Goal: Check status: Check status

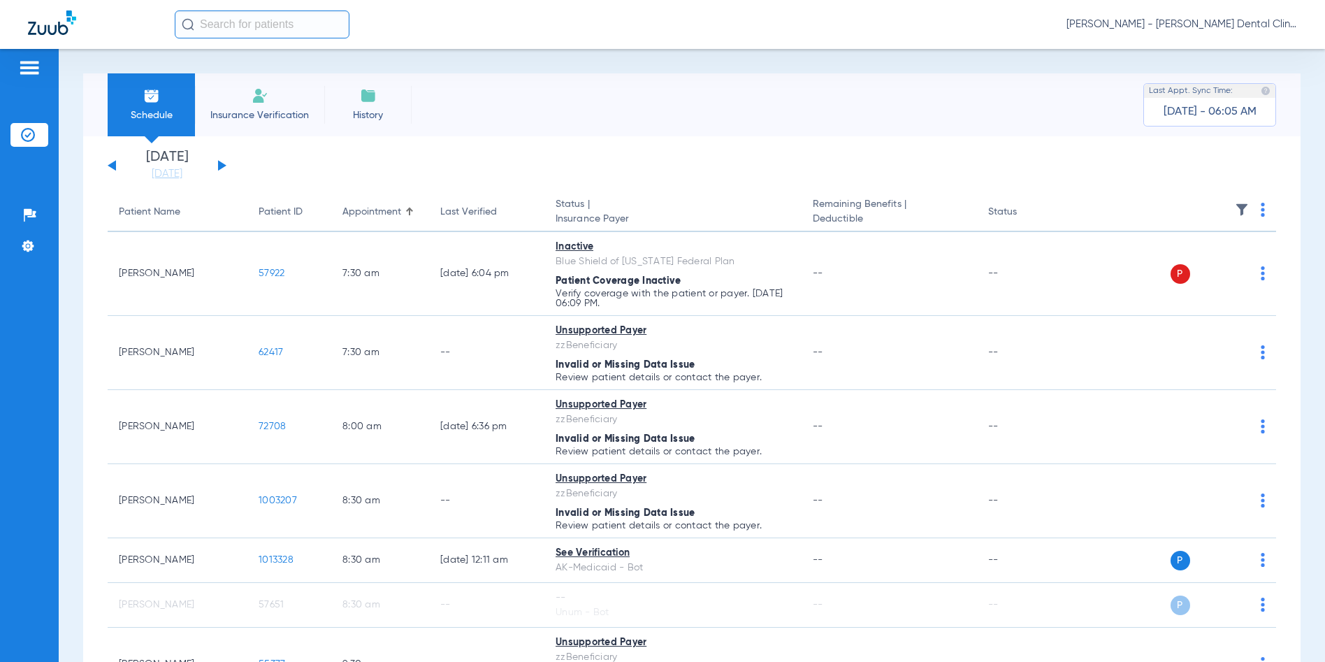
click at [1231, 22] on span "Christina Jackson - Juneau Dental Clinic | SEARHC" at bounding box center [1181, 24] width 231 height 14
click at [1226, 47] on span "Account Selection" at bounding box center [1244, 50] width 78 height 10
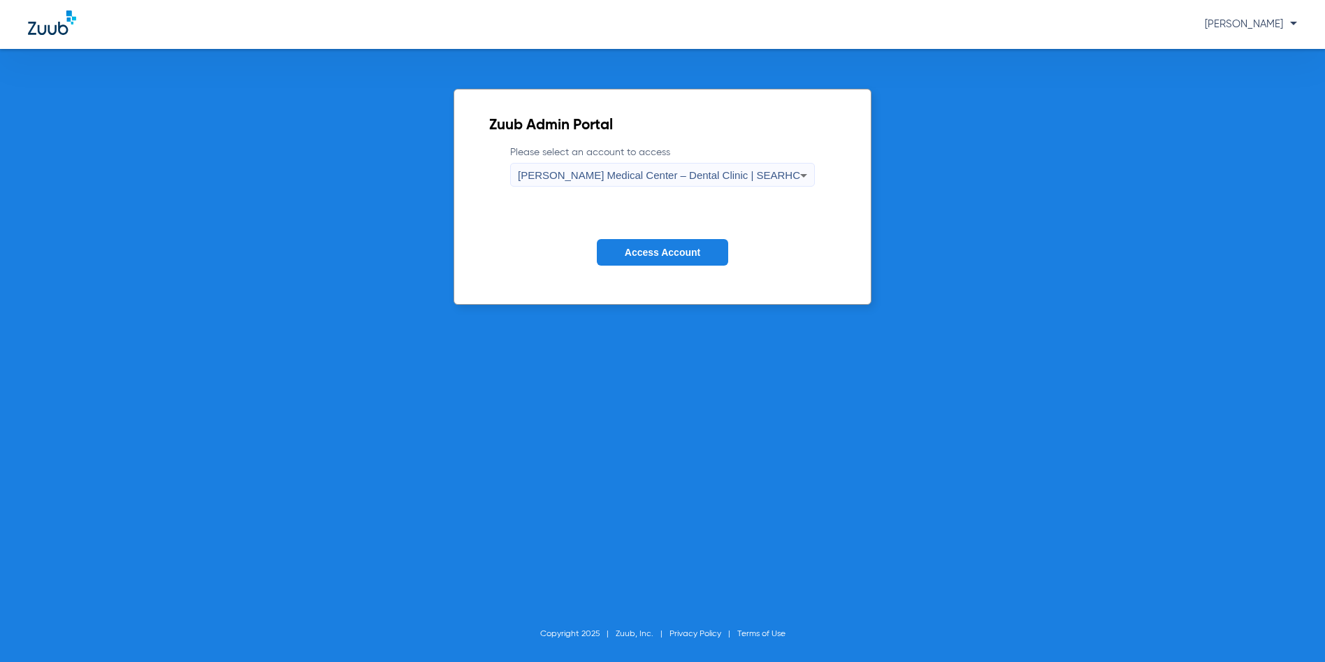
click at [769, 177] on span "Alicia Roberts Medical Center – Dental Clinic | SEARHC" at bounding box center [659, 175] width 282 height 12
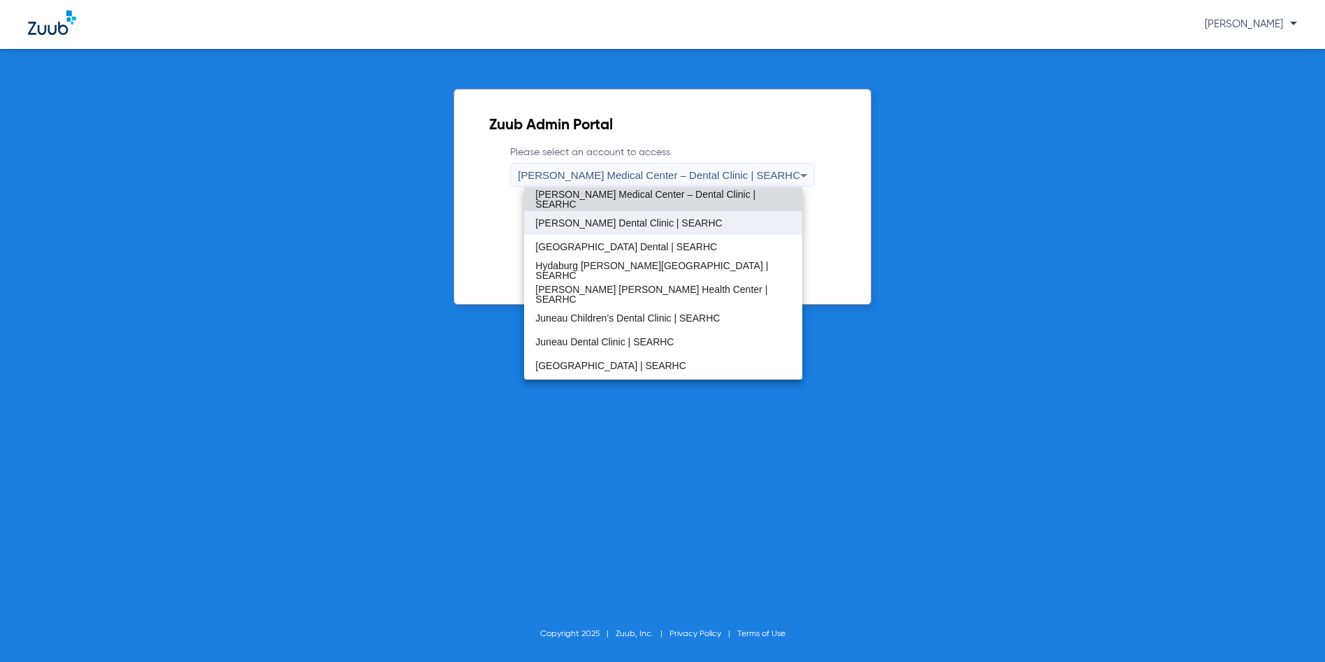
scroll to position [69, 0]
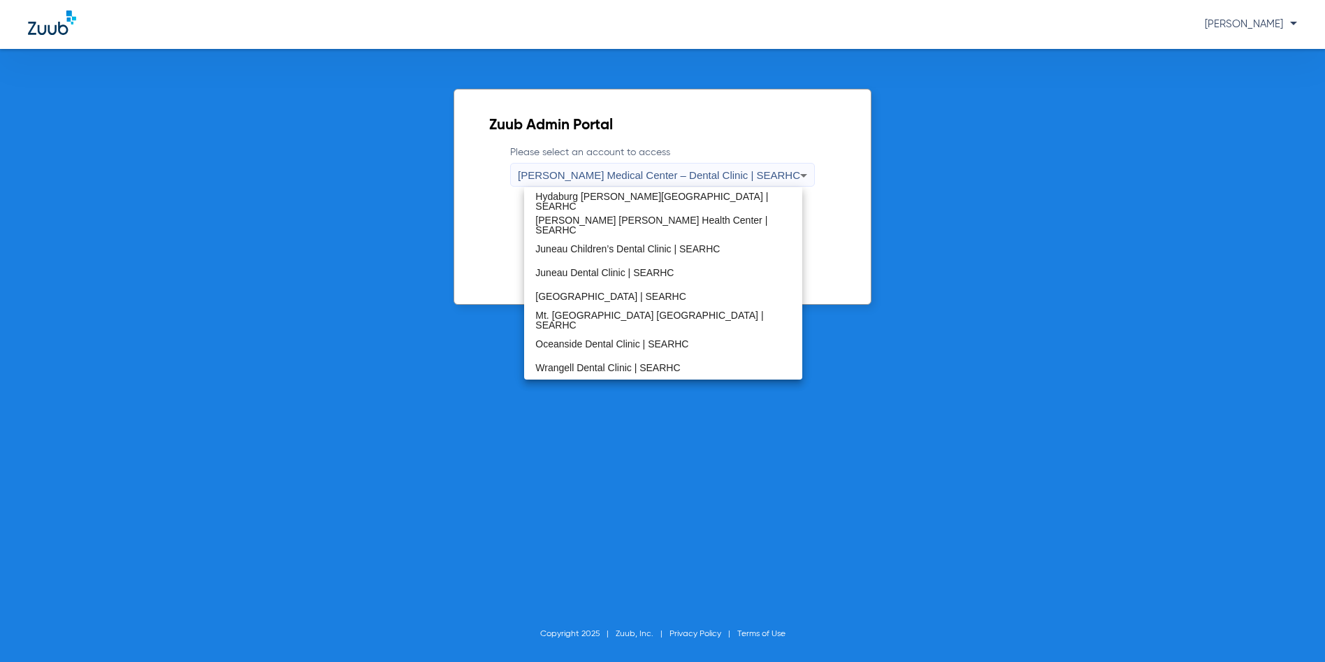
click at [950, 168] on div at bounding box center [662, 331] width 1325 height 662
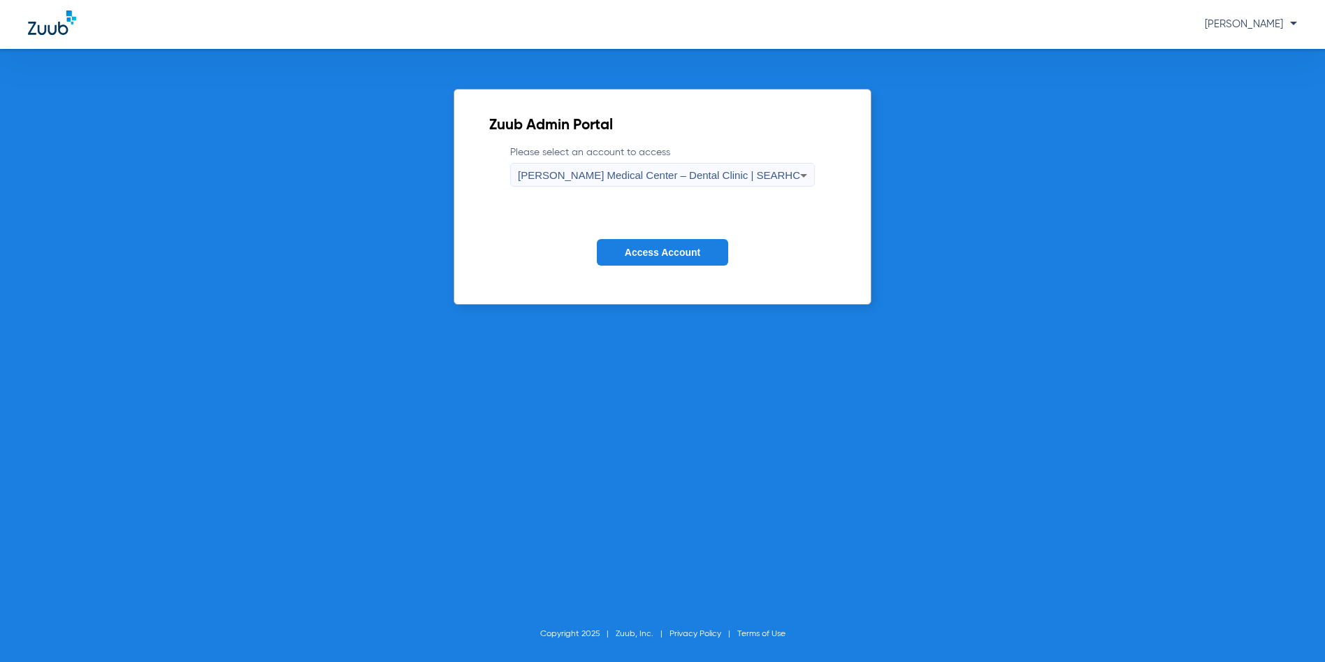
click at [578, 173] on span "[PERSON_NAME] Medical Center – Dental Clinic | SEARHC" at bounding box center [659, 175] width 282 height 12
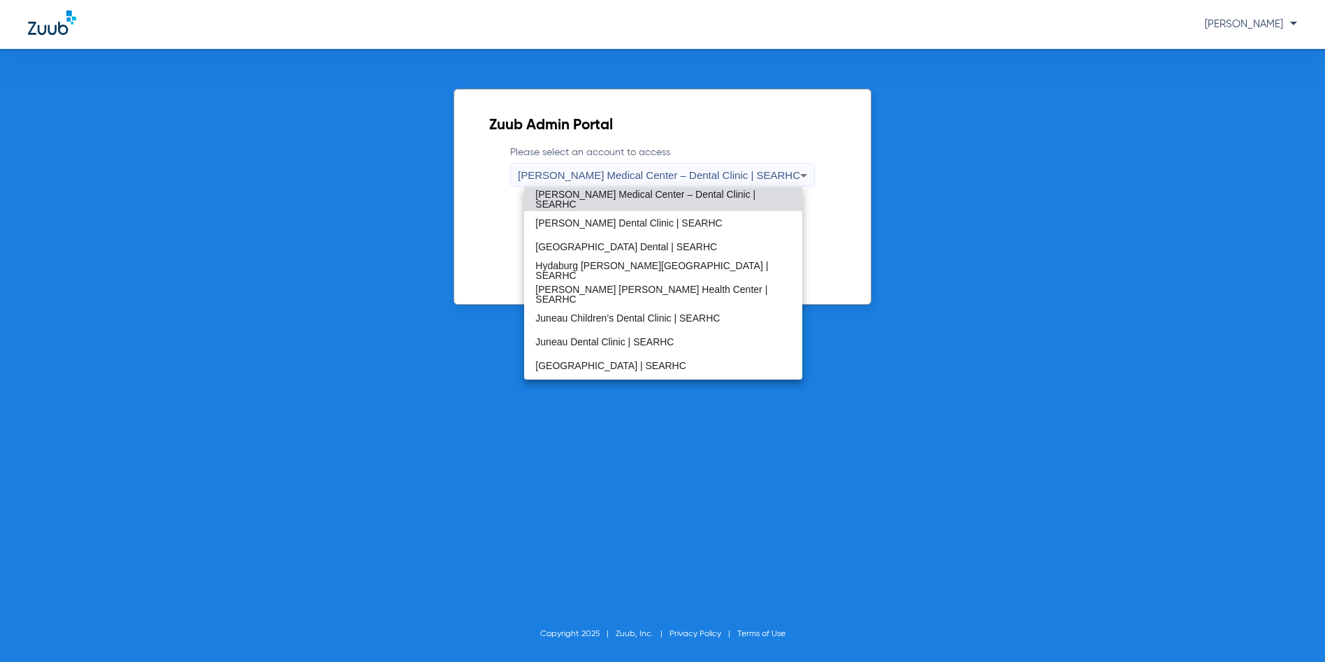
click at [600, 194] on span "[PERSON_NAME] Medical Center – Dental Clinic | SEARHC" at bounding box center [662, 199] width 255 height 20
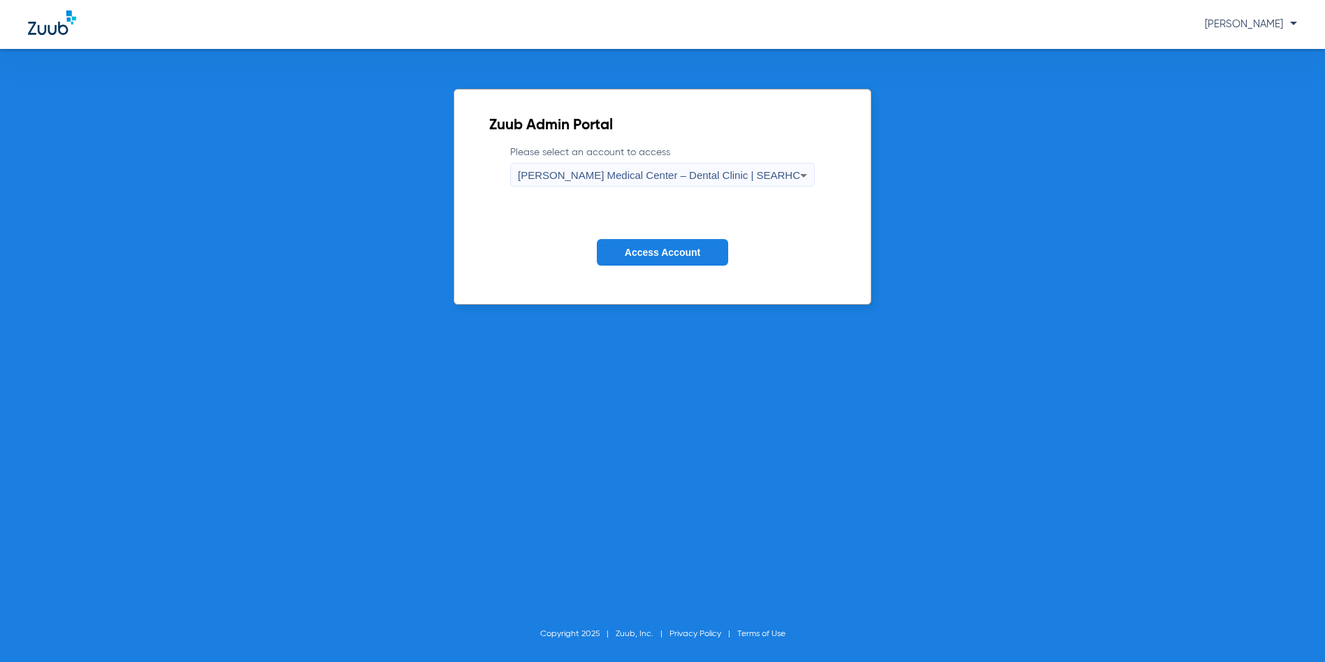
click at [653, 263] on button "Access Account" at bounding box center [662, 252] width 131 height 27
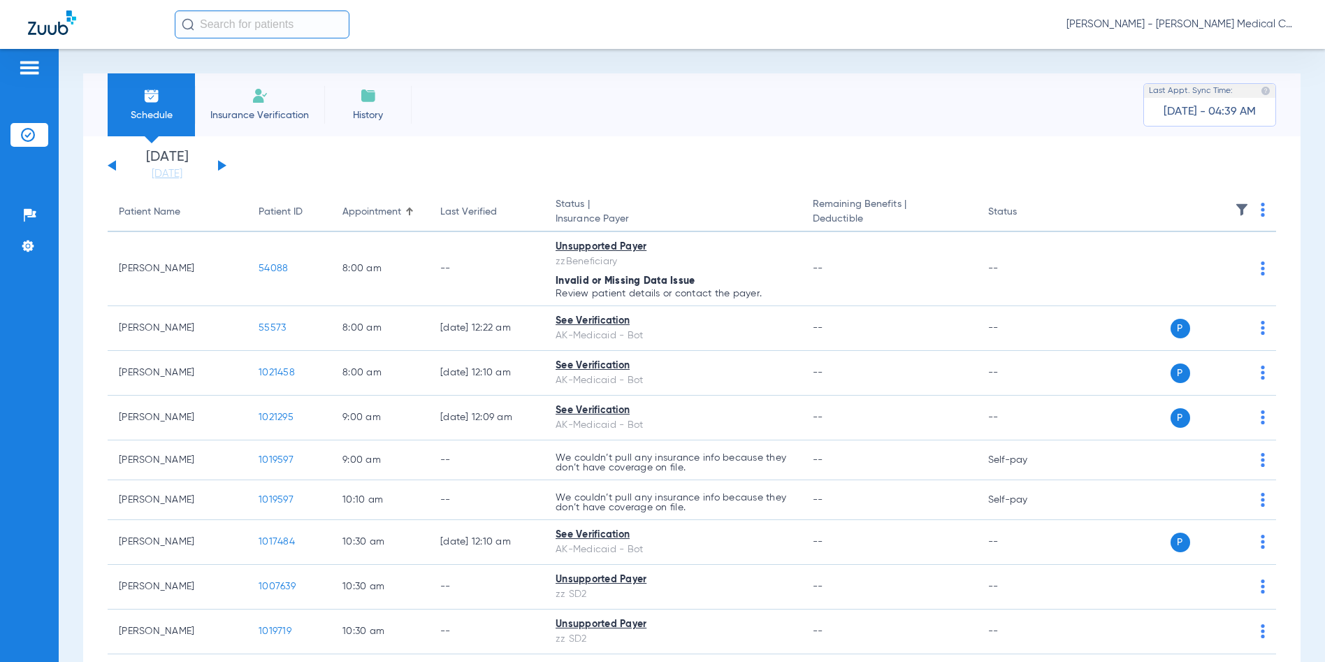
click at [110, 165] on button at bounding box center [112, 165] width 8 height 10
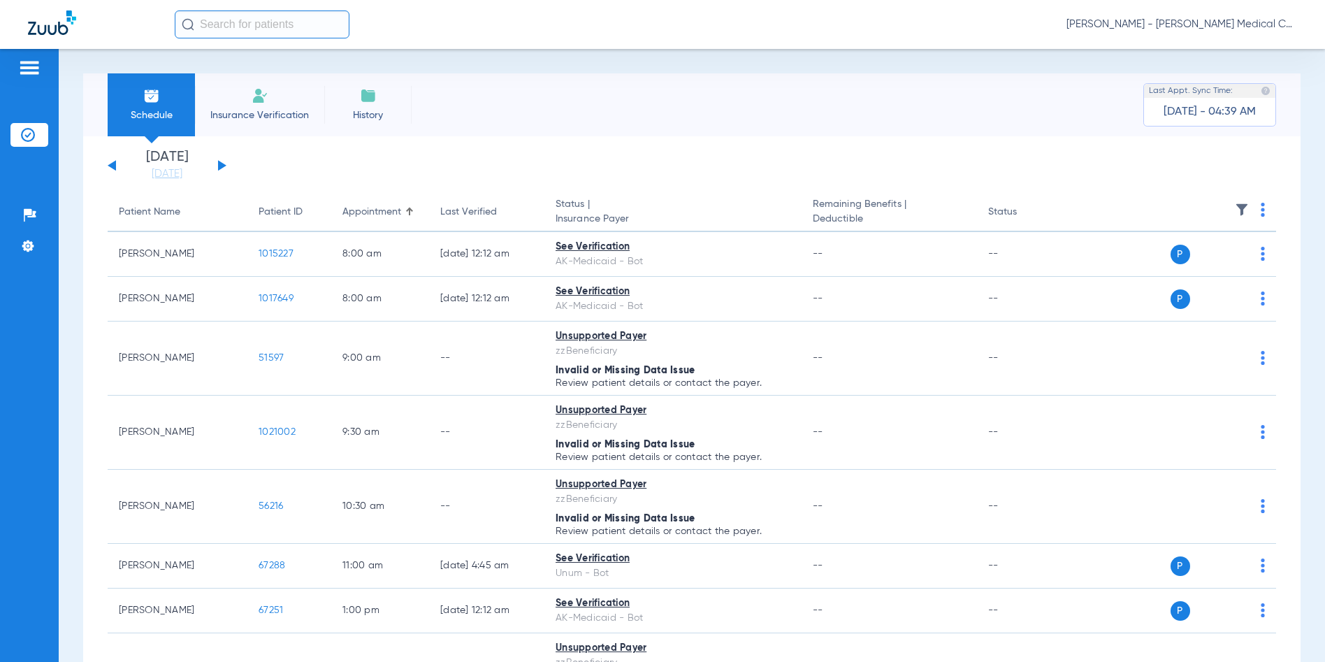
click at [110, 165] on button at bounding box center [112, 165] width 8 height 10
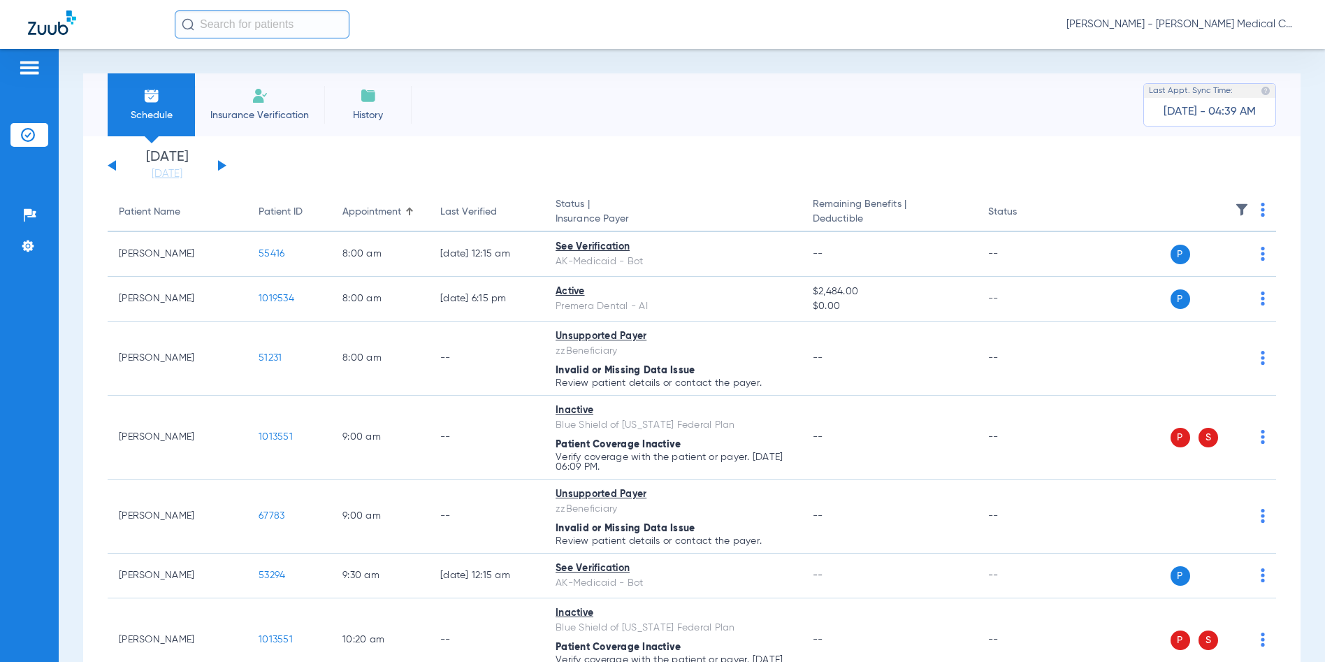
click at [110, 165] on button at bounding box center [112, 165] width 8 height 10
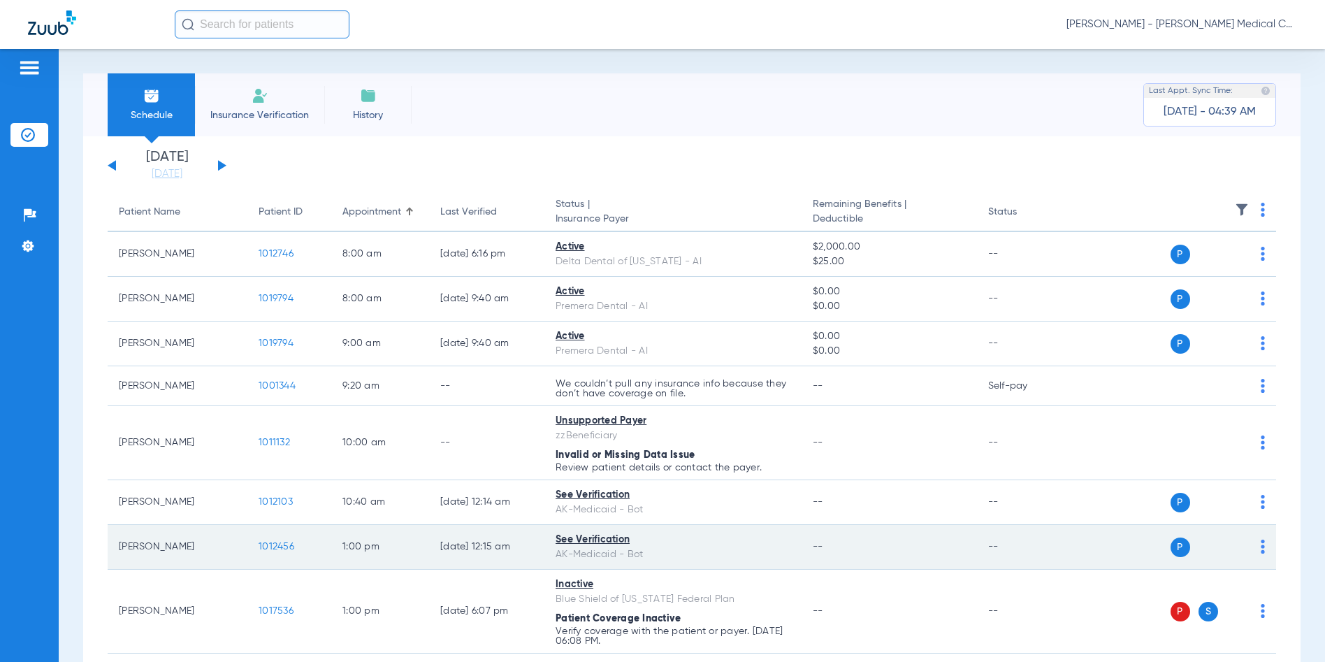
scroll to position [70, 0]
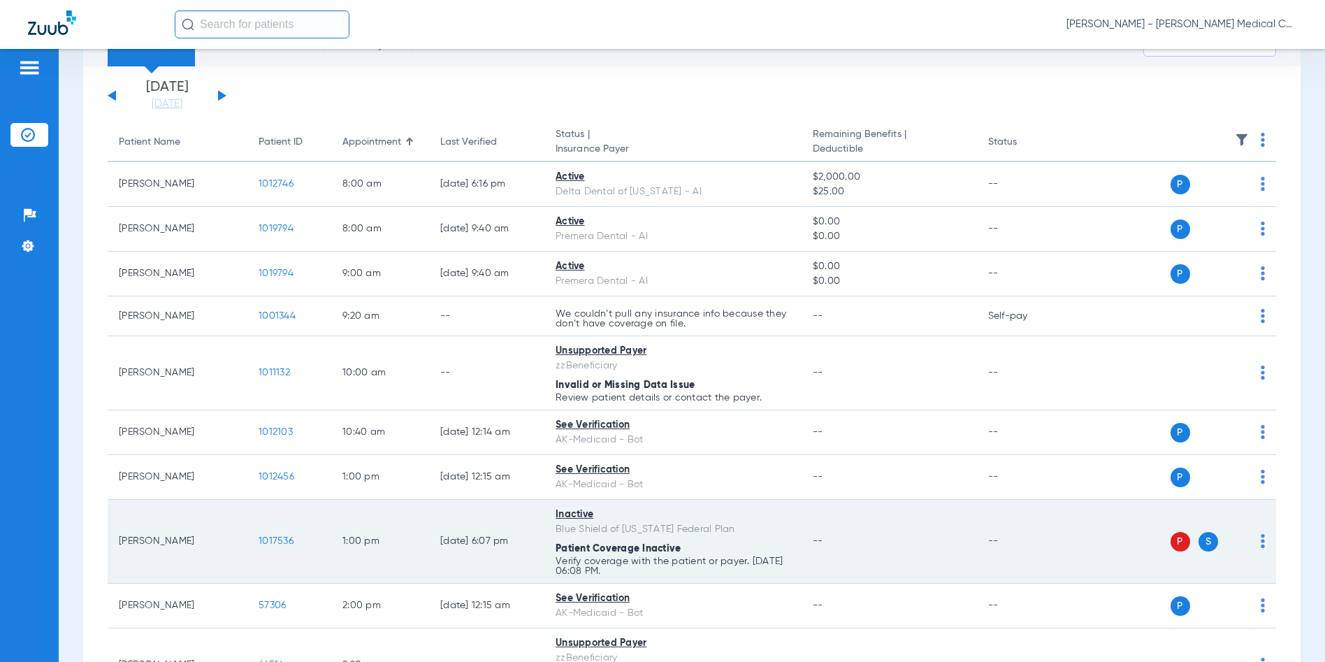
click at [277, 542] on span "1017536" at bounding box center [276, 541] width 35 height 10
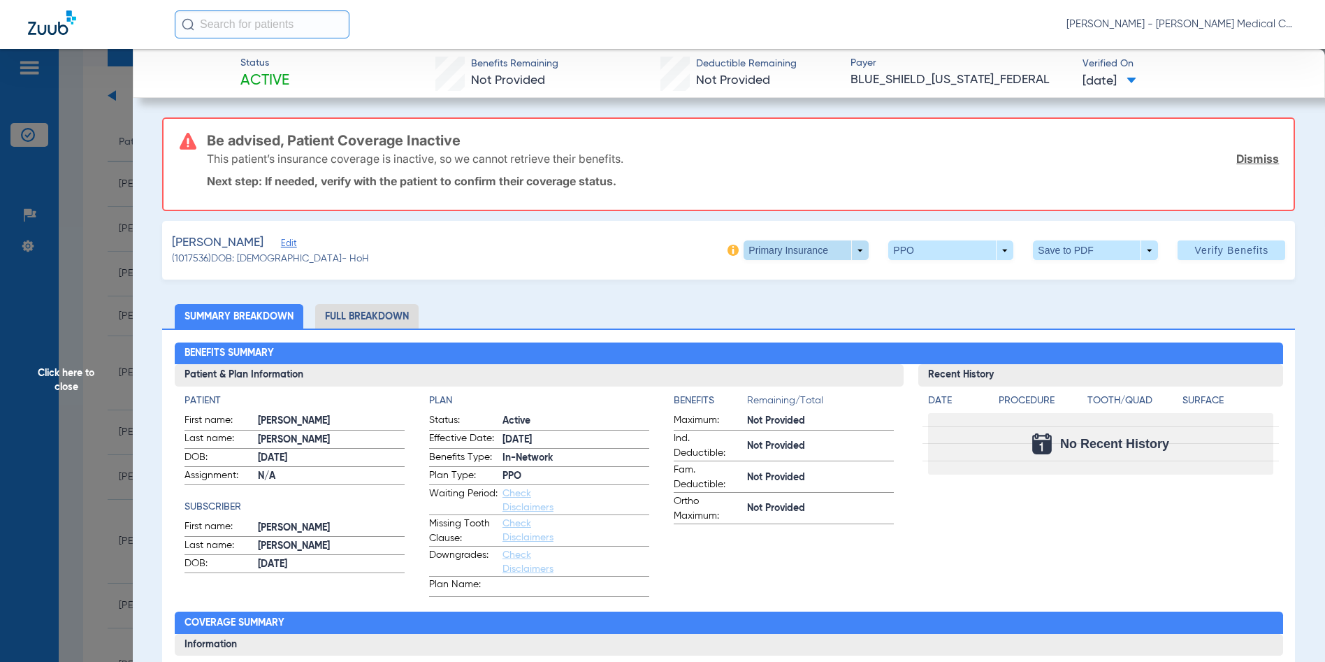
click at [853, 247] on span at bounding box center [805, 250] width 125 height 20
click at [815, 307] on span "Secondary Insurance" at bounding box center [792, 306] width 92 height 10
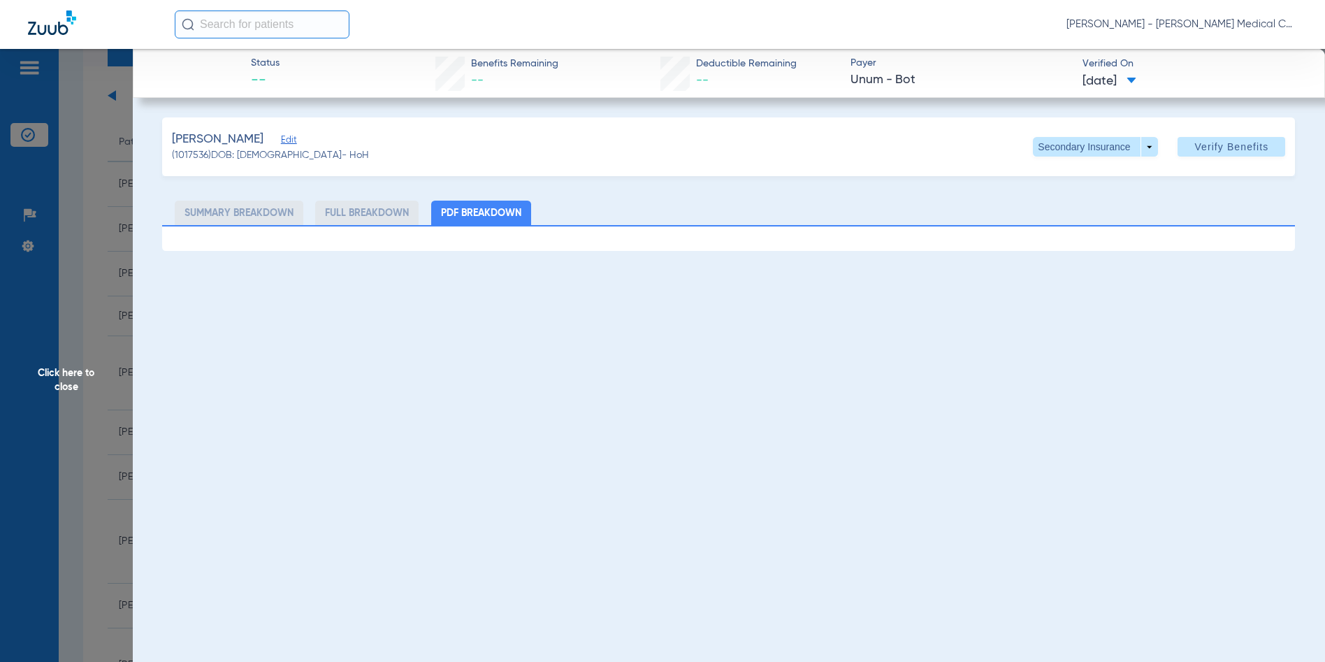
click at [77, 380] on span "Click here to close" at bounding box center [66, 380] width 133 height 662
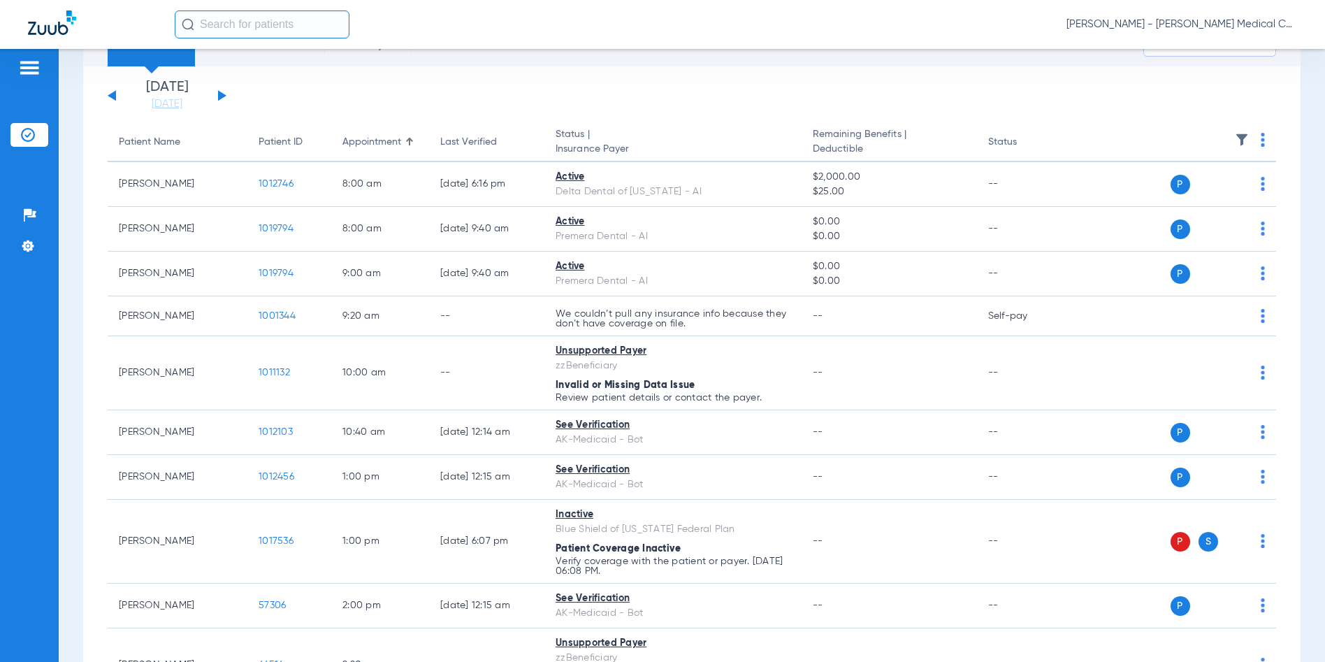
click at [219, 96] on button at bounding box center [222, 95] width 8 height 10
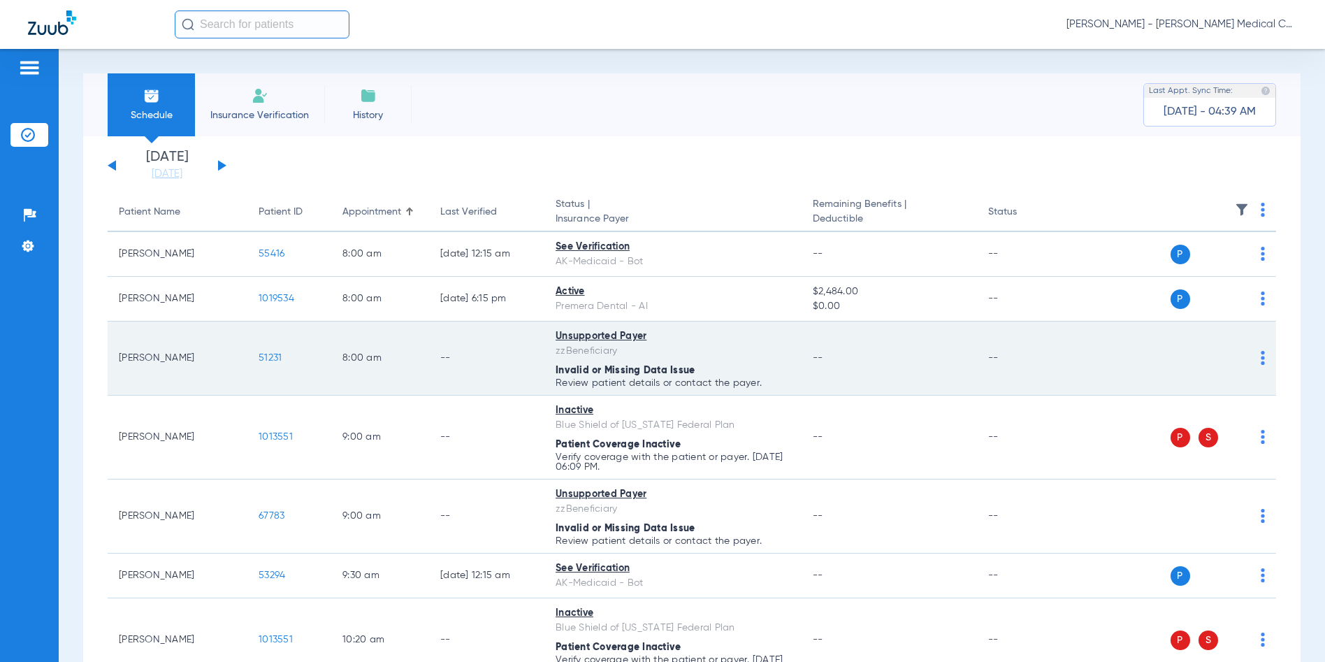
scroll to position [210, 0]
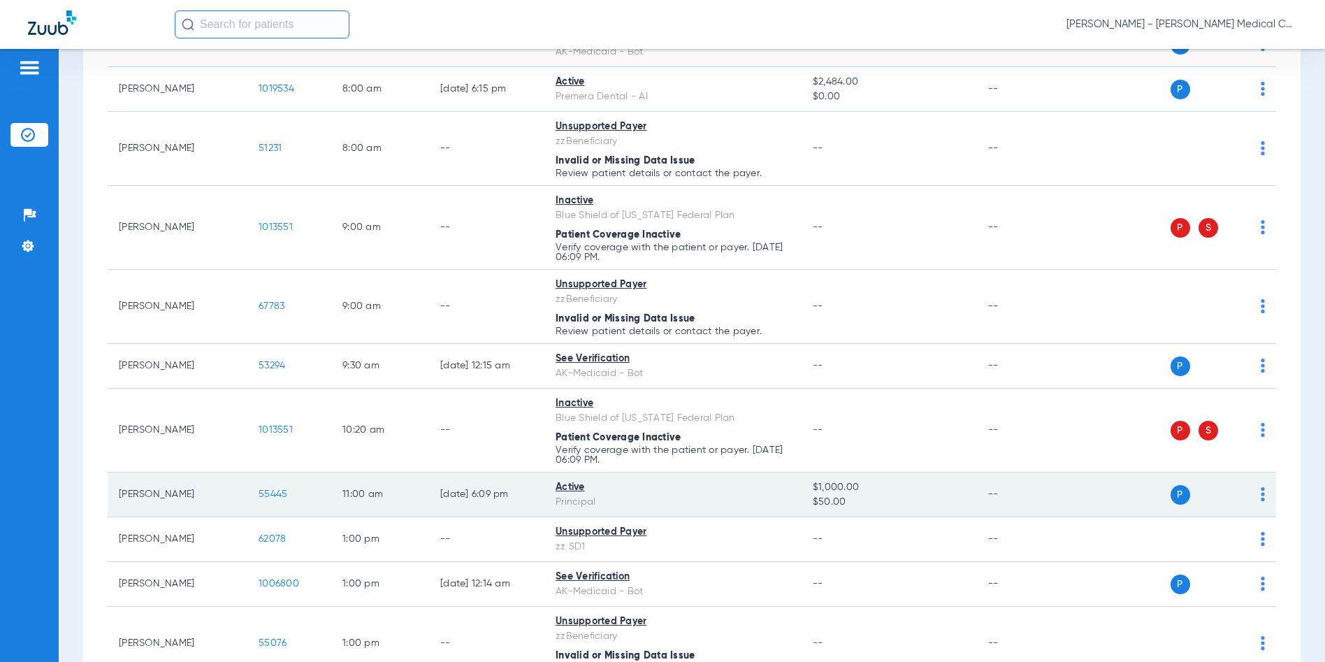
click at [282, 495] on span "55445" at bounding box center [273, 494] width 29 height 10
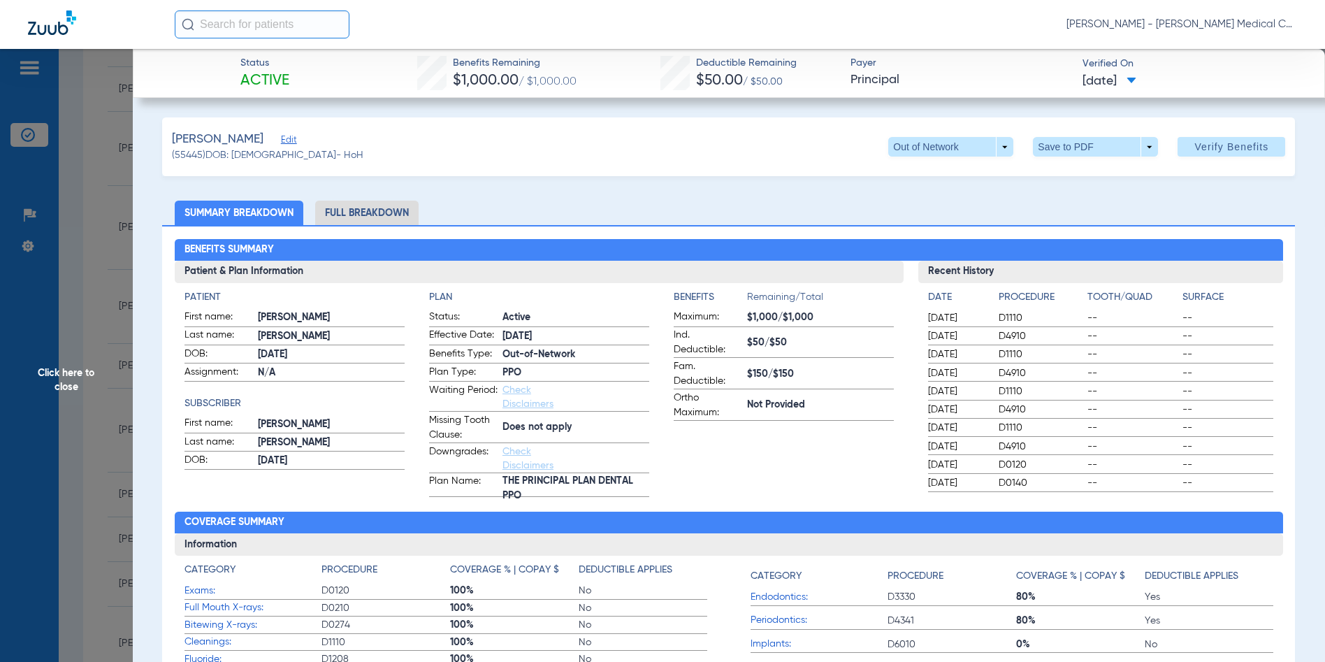
click at [57, 380] on span "Click here to close" at bounding box center [66, 380] width 133 height 662
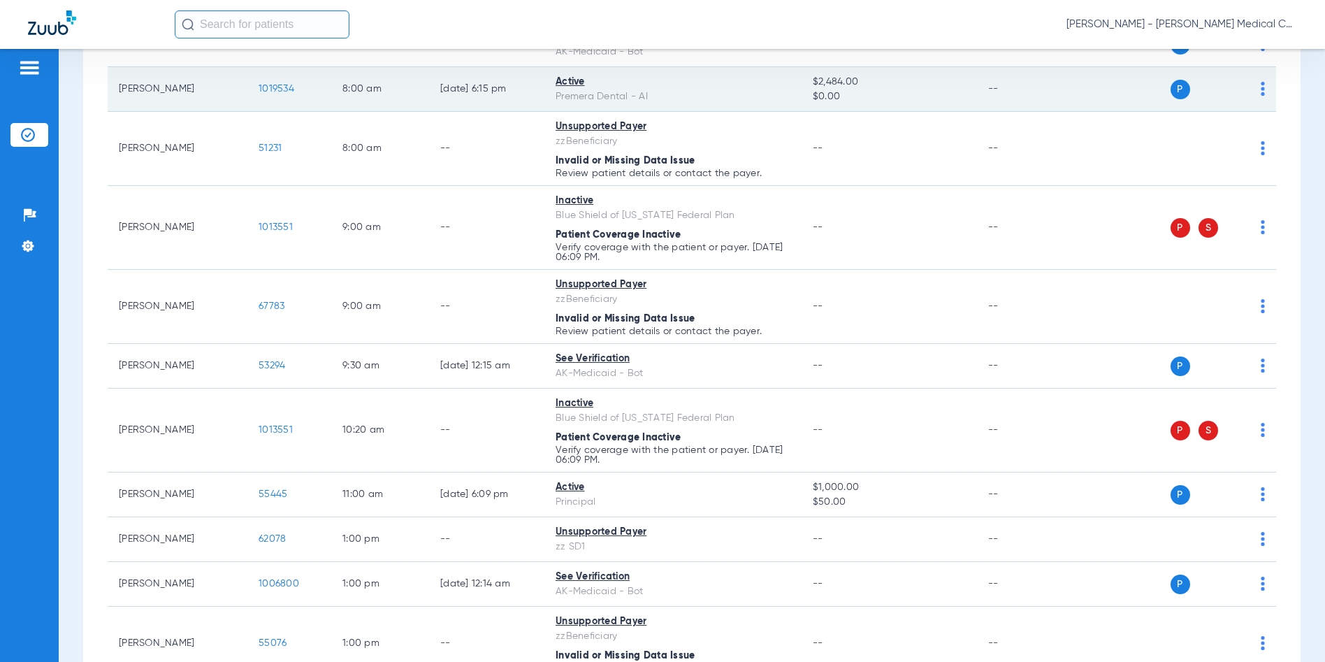
click at [279, 86] on span "1019534" at bounding box center [277, 89] width 36 height 10
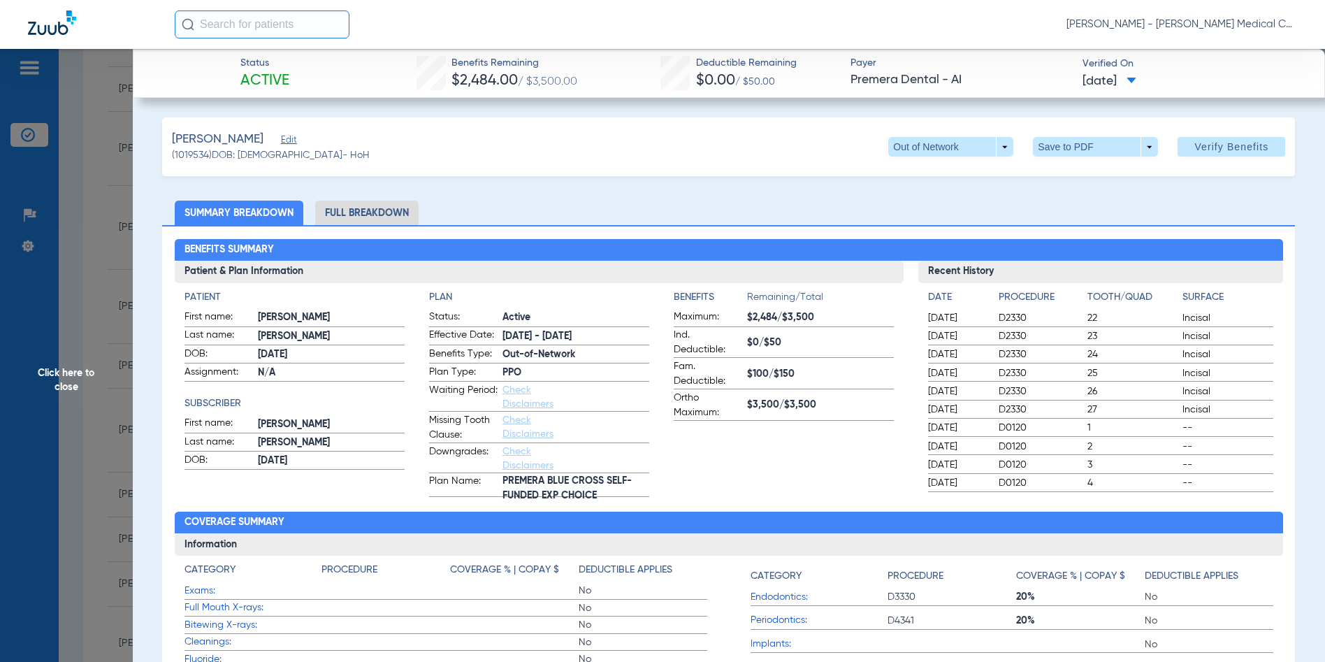
click at [71, 382] on span "Click here to close" at bounding box center [66, 380] width 133 height 662
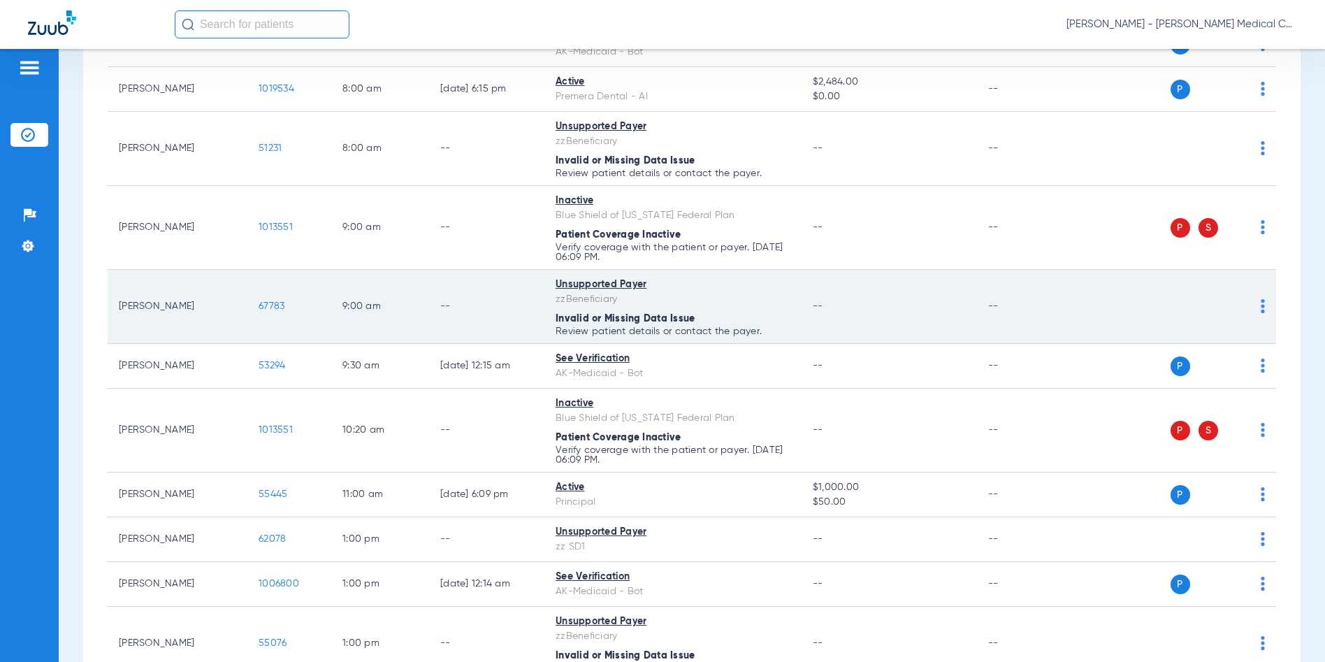
scroll to position [0, 0]
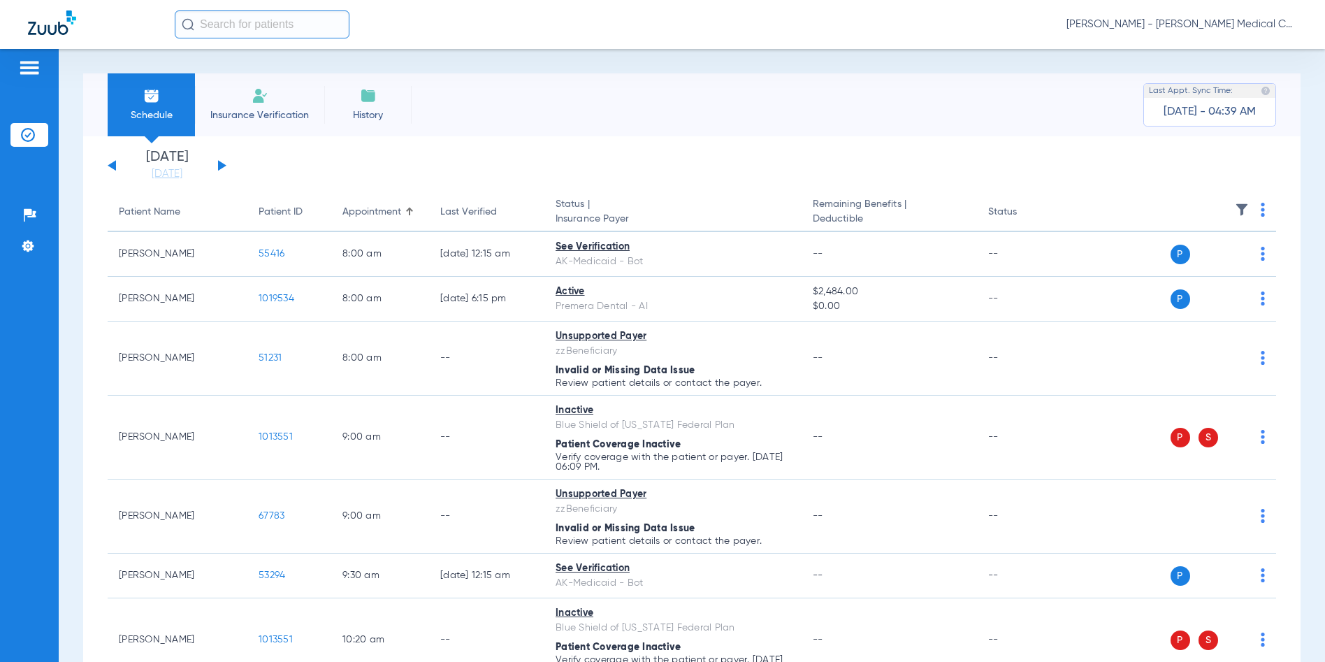
click at [219, 163] on button at bounding box center [222, 165] width 8 height 10
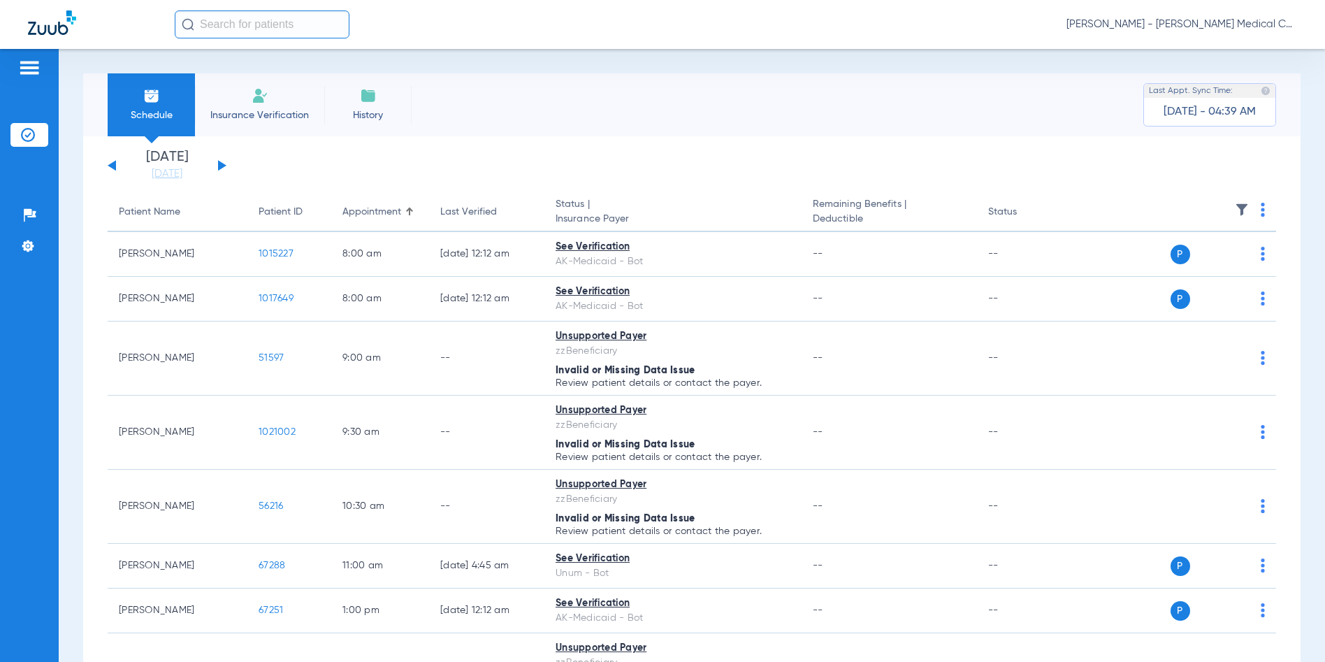
click at [222, 163] on button at bounding box center [222, 165] width 8 height 10
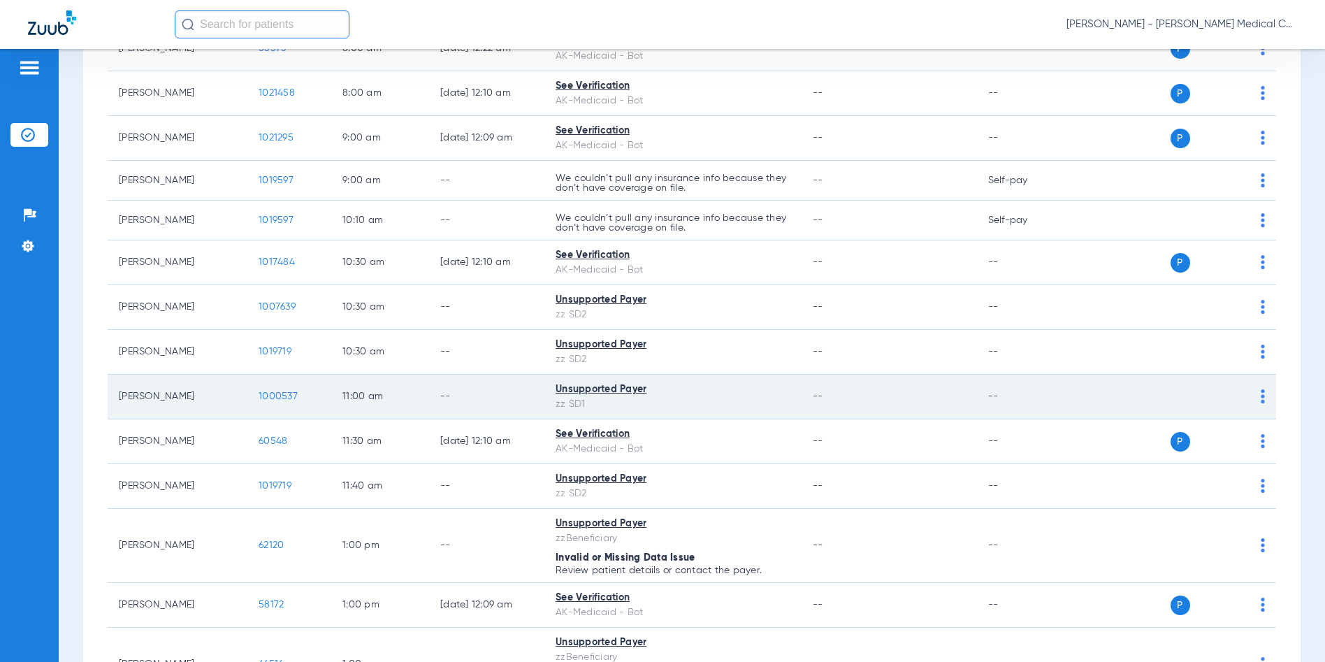
scroll to position [419, 0]
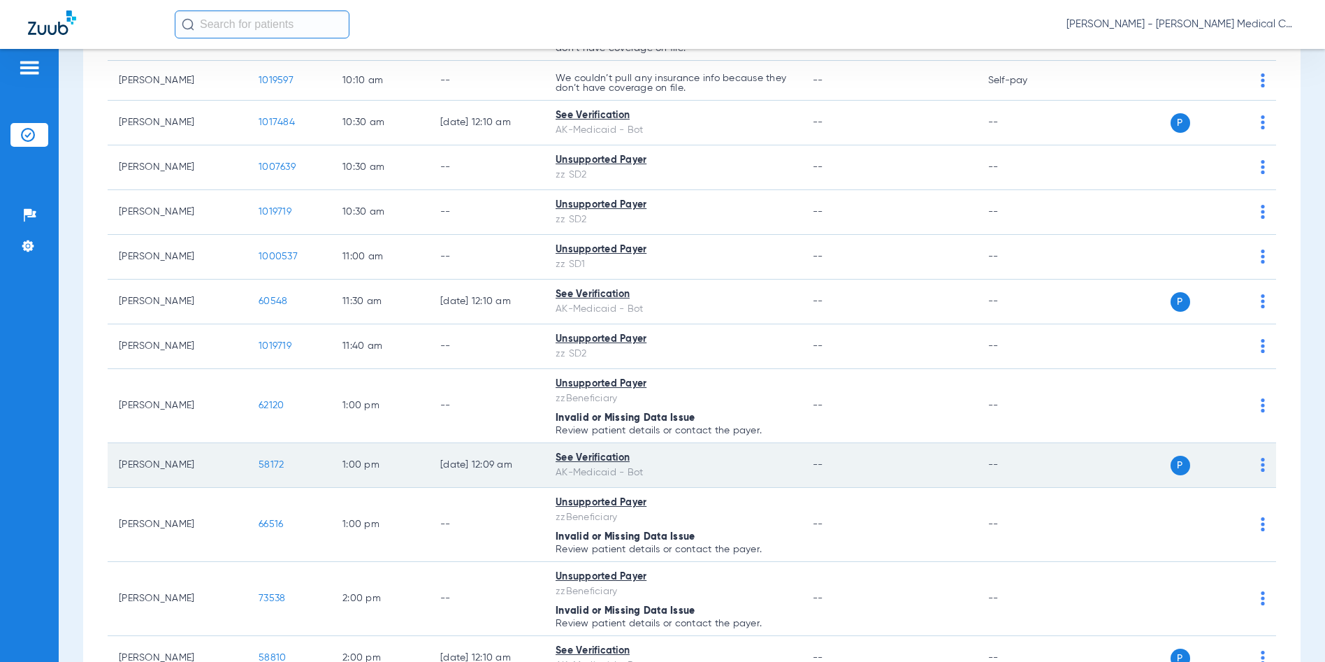
click at [275, 465] on span "58172" at bounding box center [271, 465] width 25 height 10
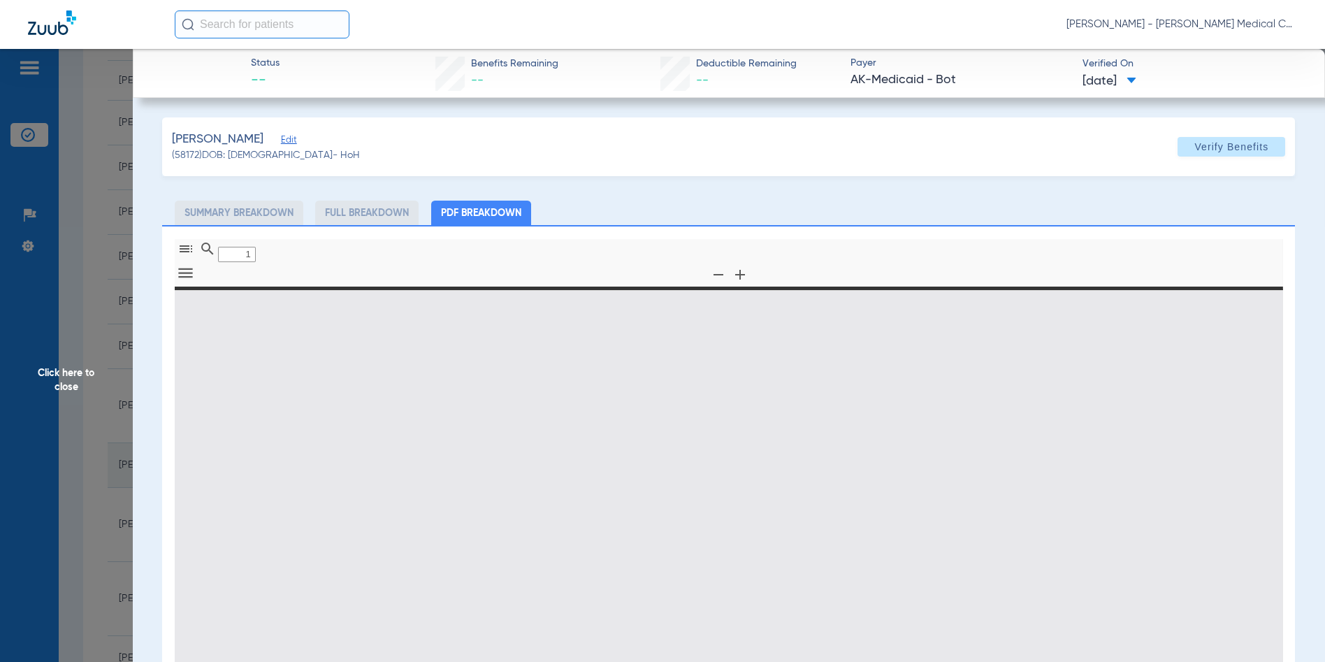
type input "0"
select select "page-width"
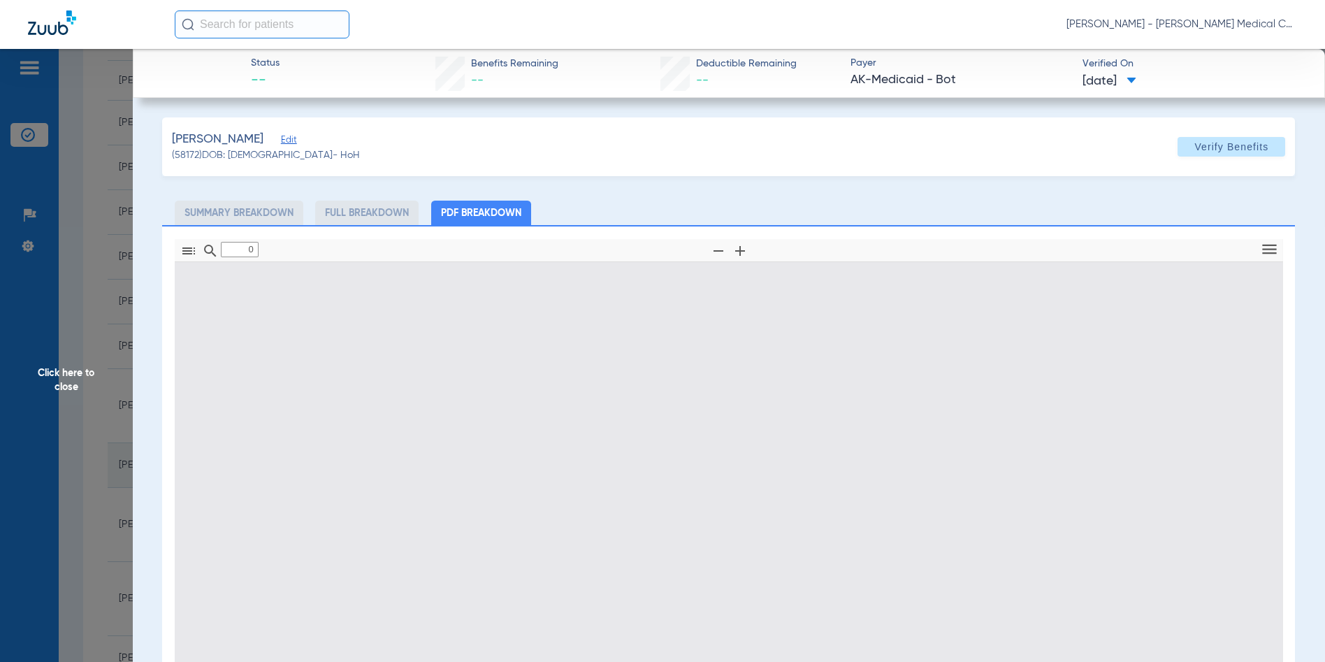
type input "1"
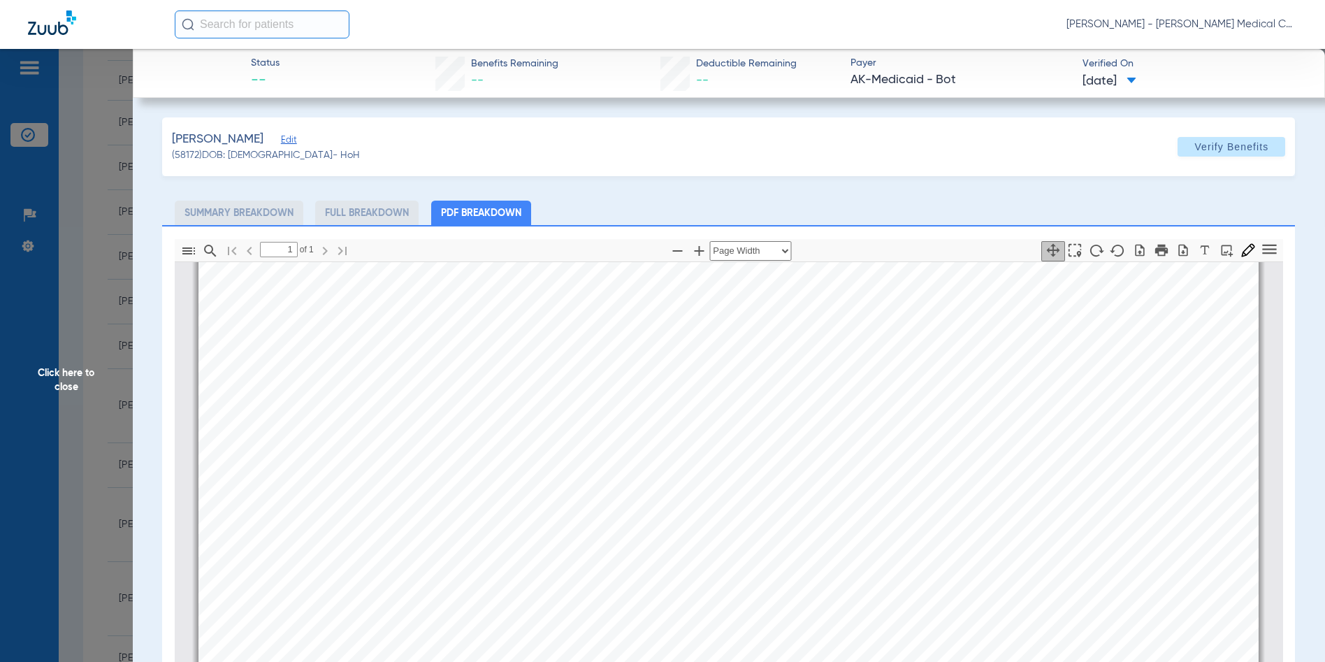
scroll to position [566, 0]
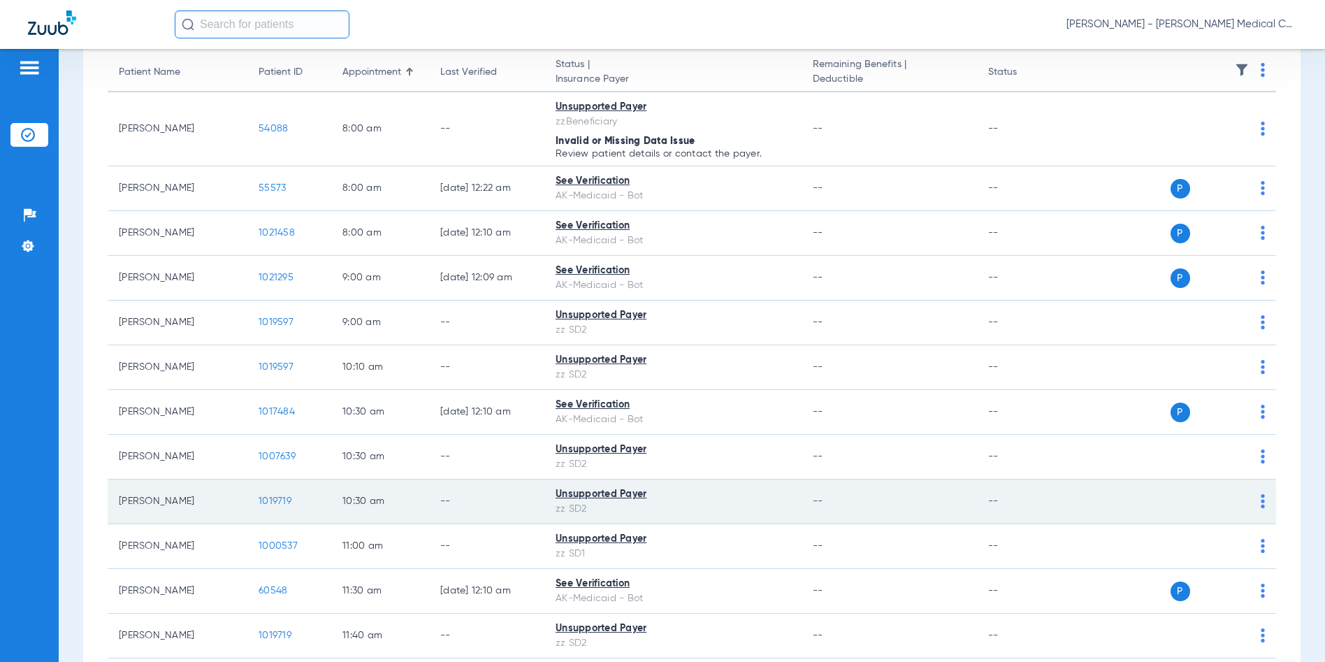
scroll to position [210, 0]
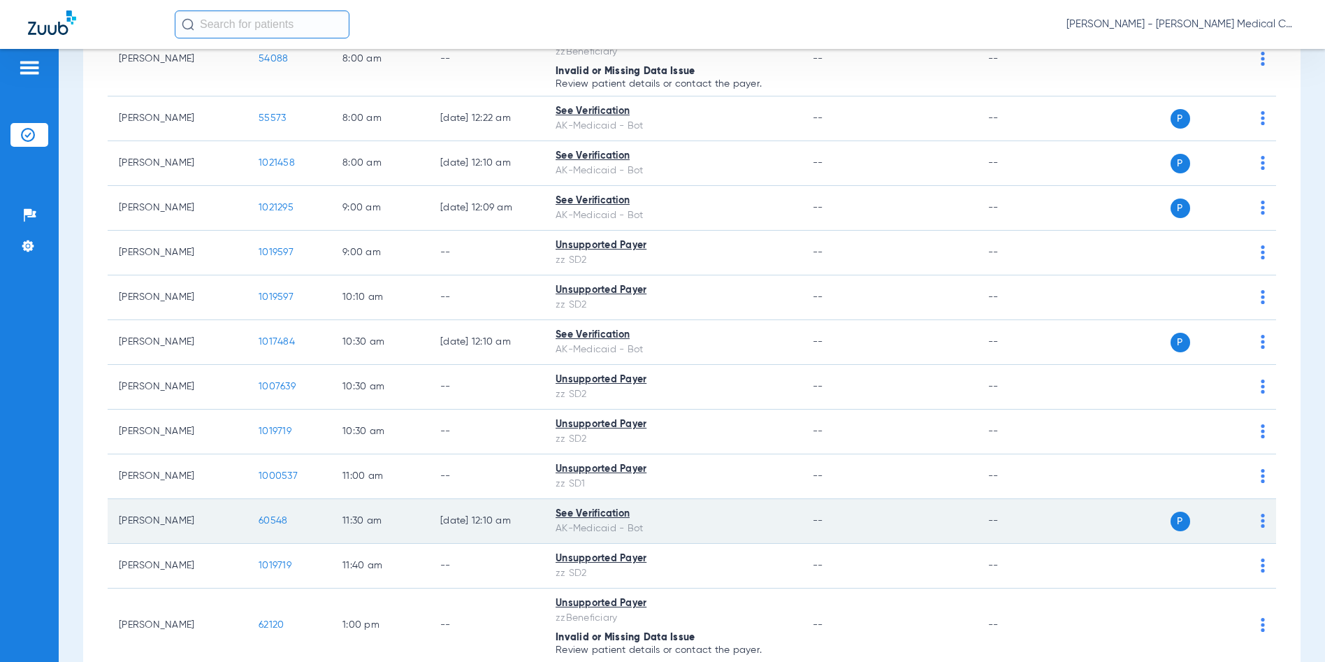
click at [280, 516] on span "60548" at bounding box center [273, 521] width 29 height 10
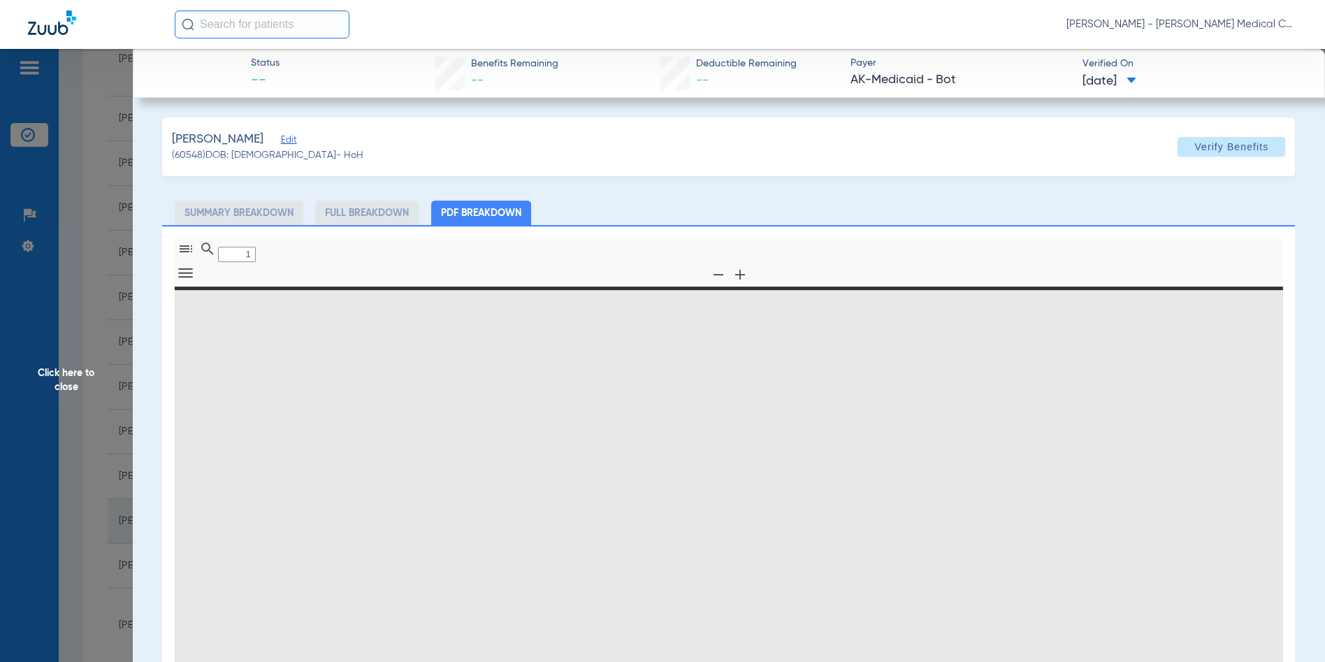
type input "0"
select select "page-width"
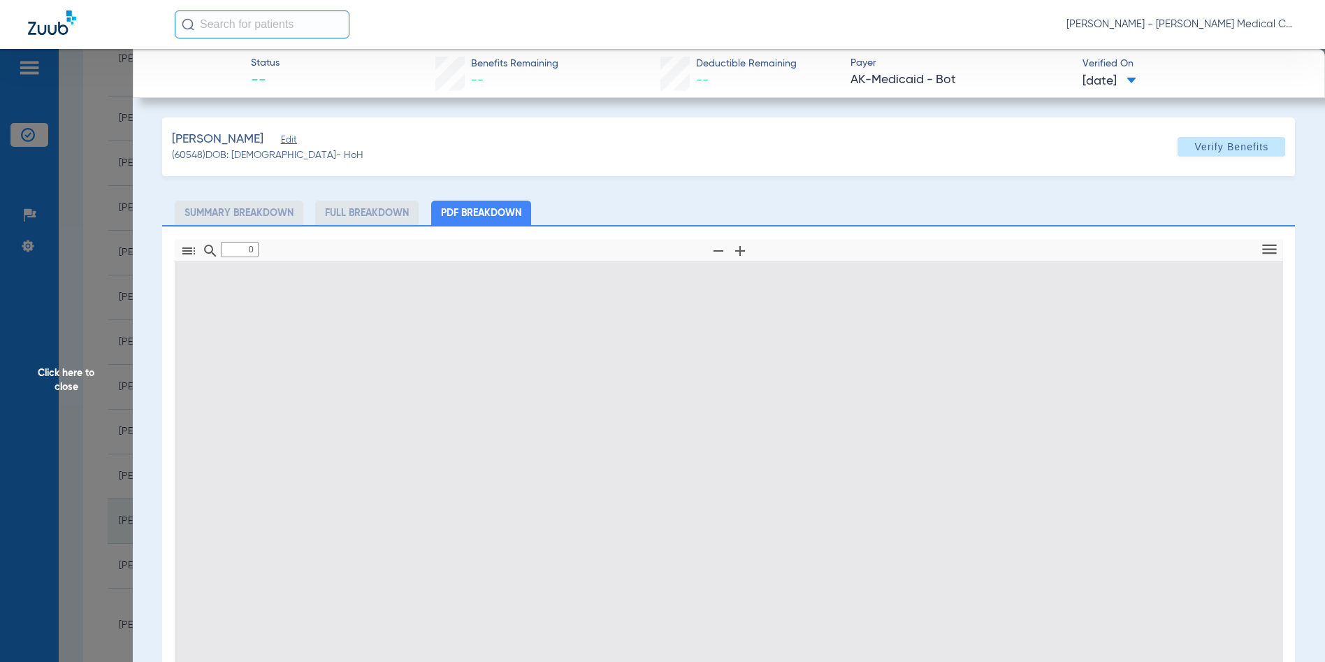
type input "1"
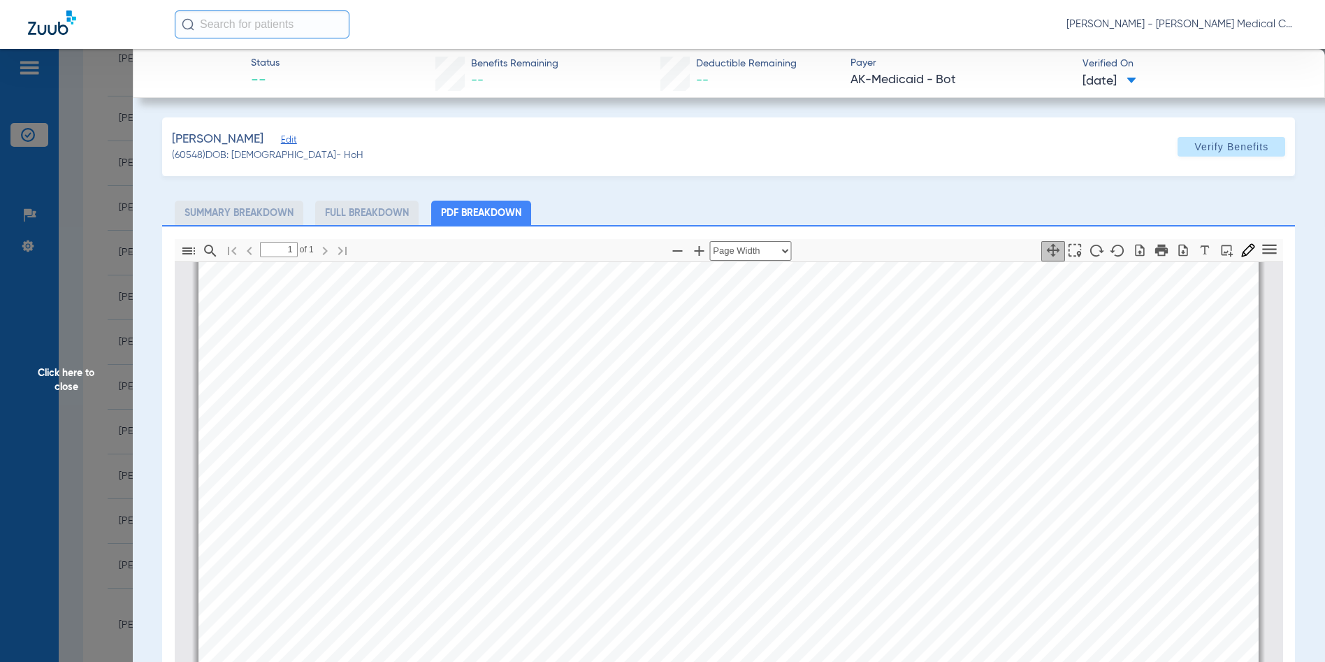
scroll to position [706, 0]
click at [57, 365] on span "Click here to close" at bounding box center [66, 380] width 133 height 662
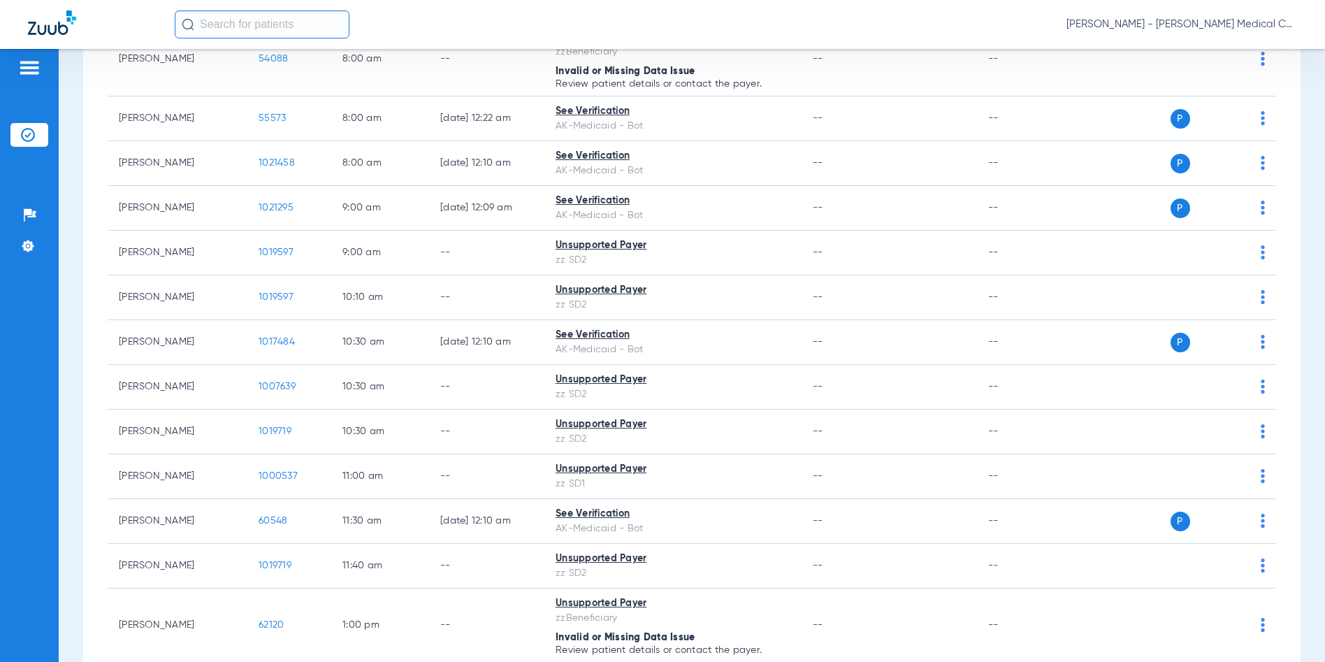
scroll to position [0, 0]
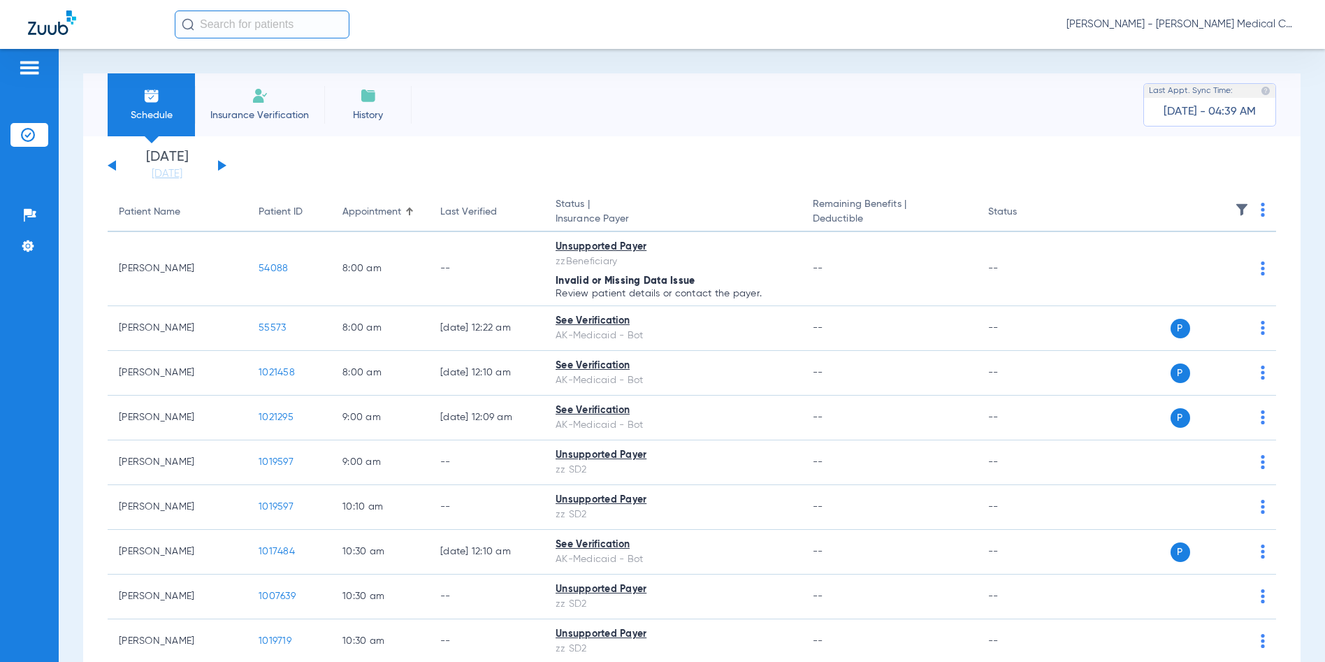
click at [222, 165] on button at bounding box center [222, 165] width 8 height 10
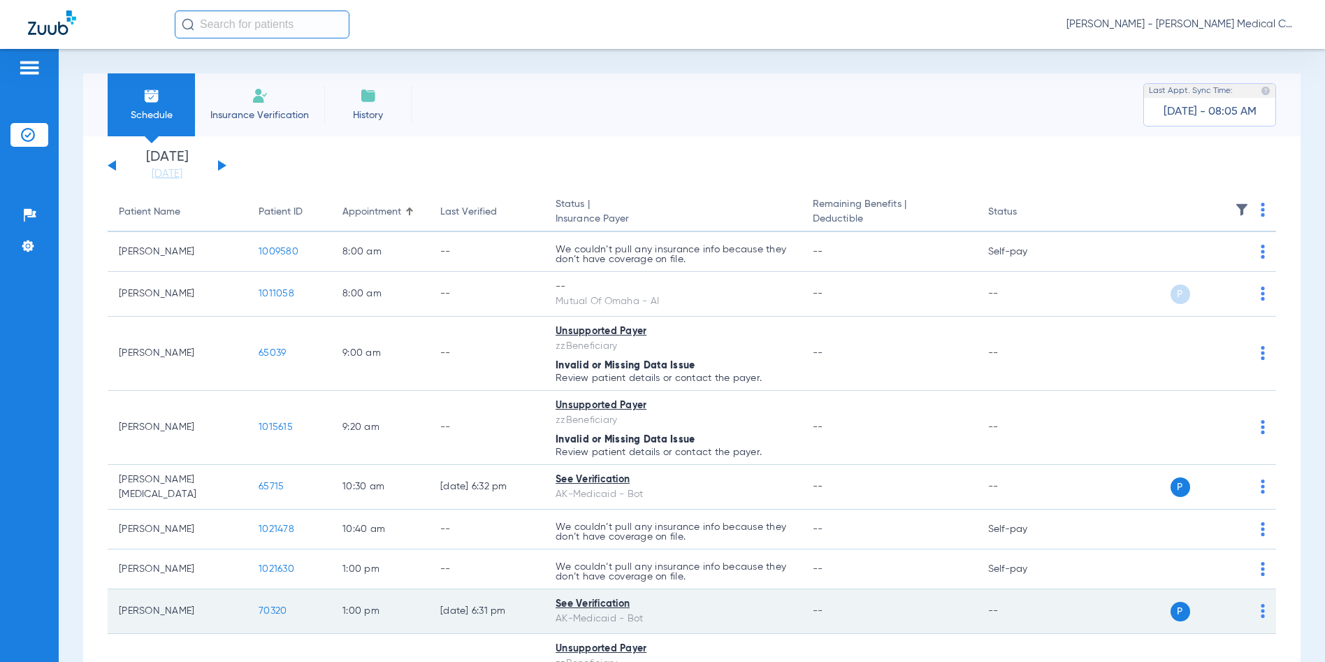
click at [276, 610] on span "70320" at bounding box center [273, 611] width 28 height 10
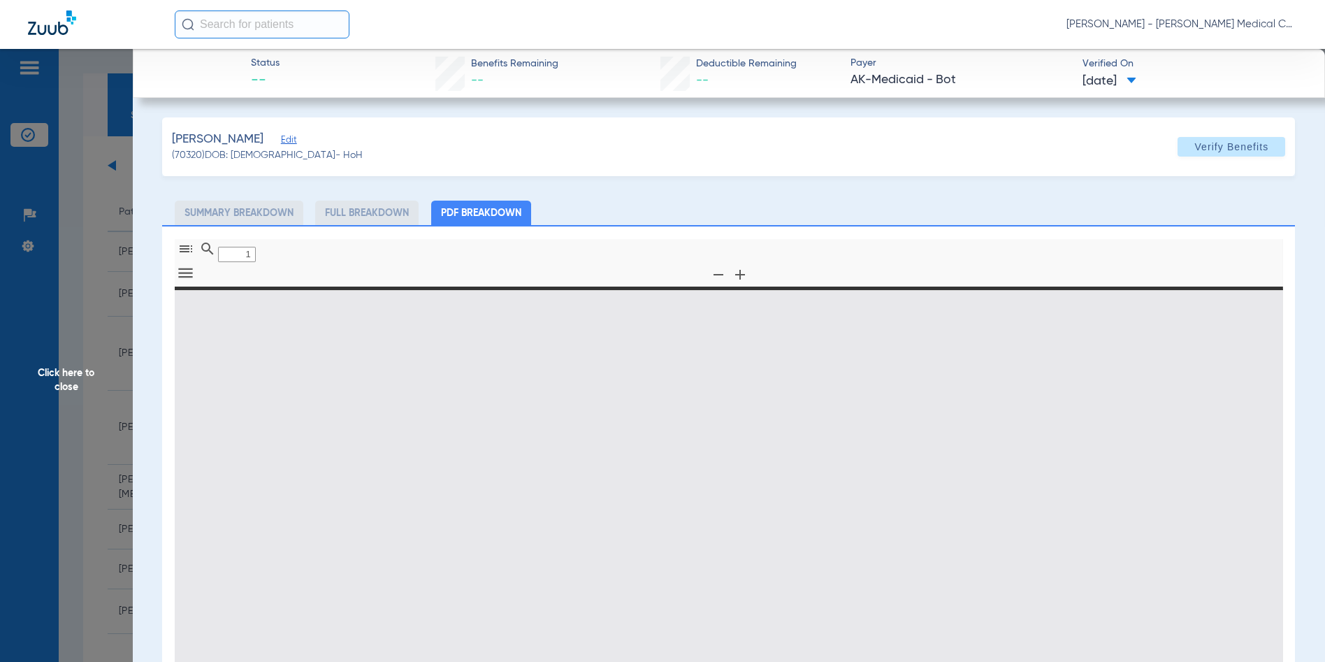
type input "0"
select select "page-width"
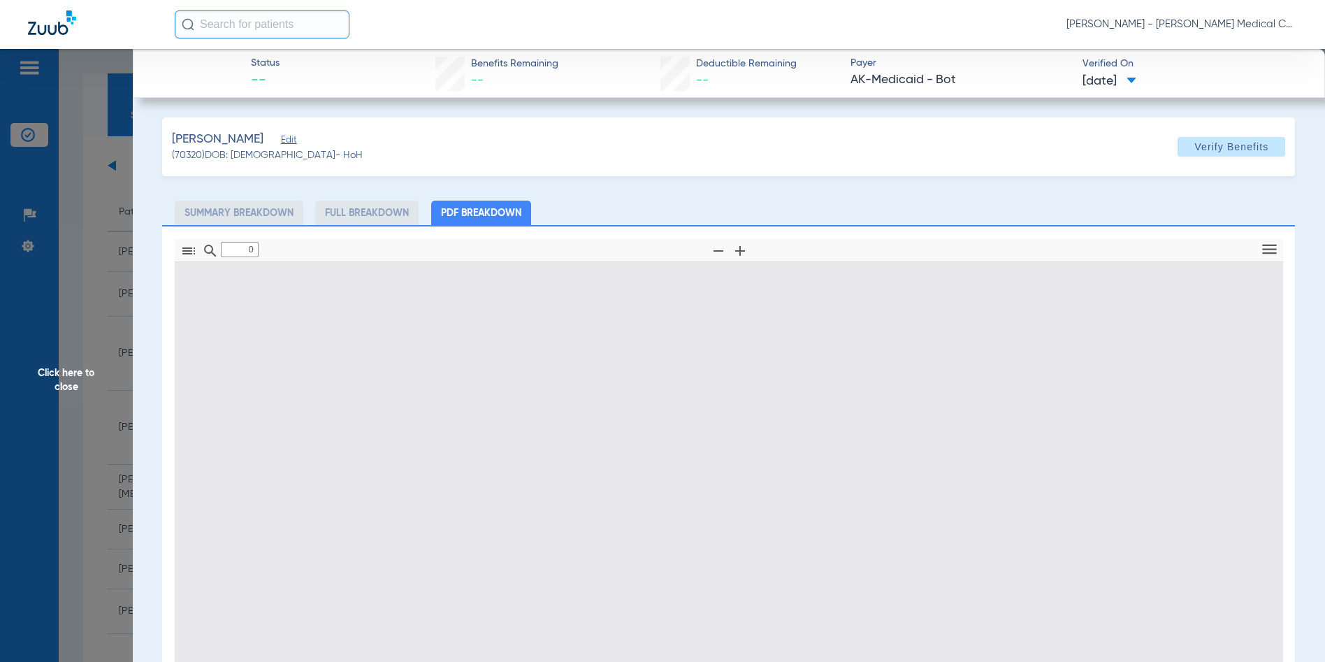
type input "1"
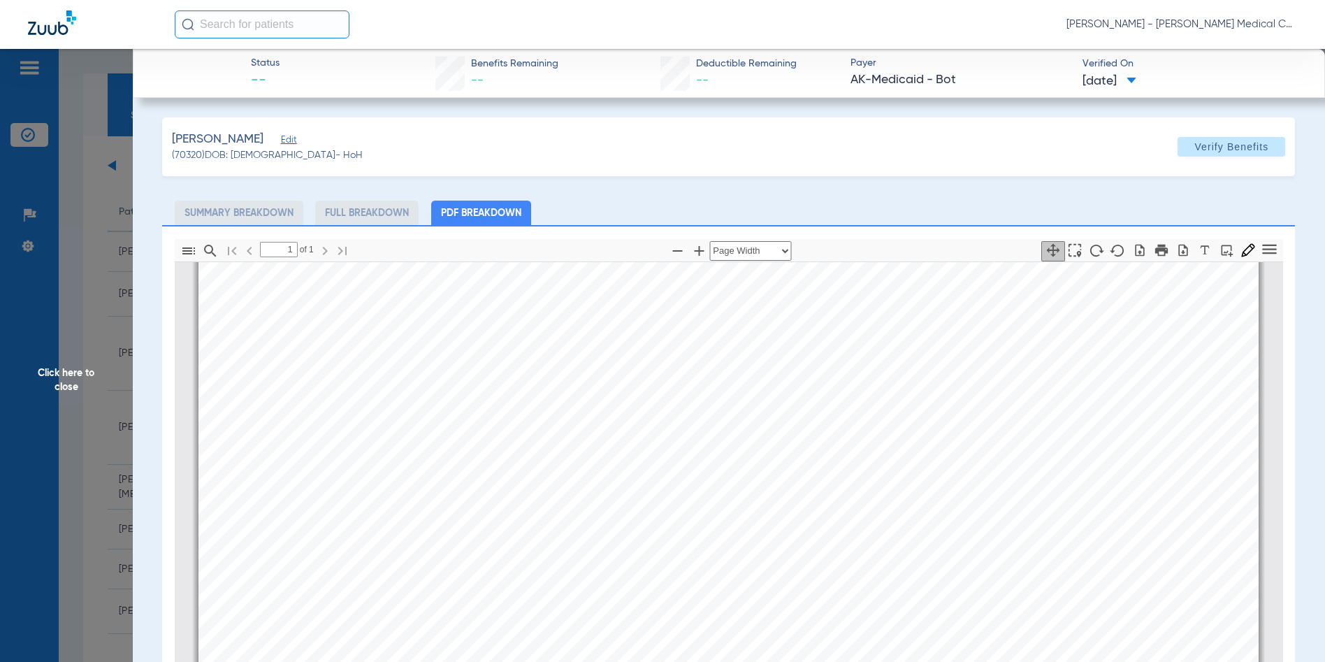
scroll to position [286, 0]
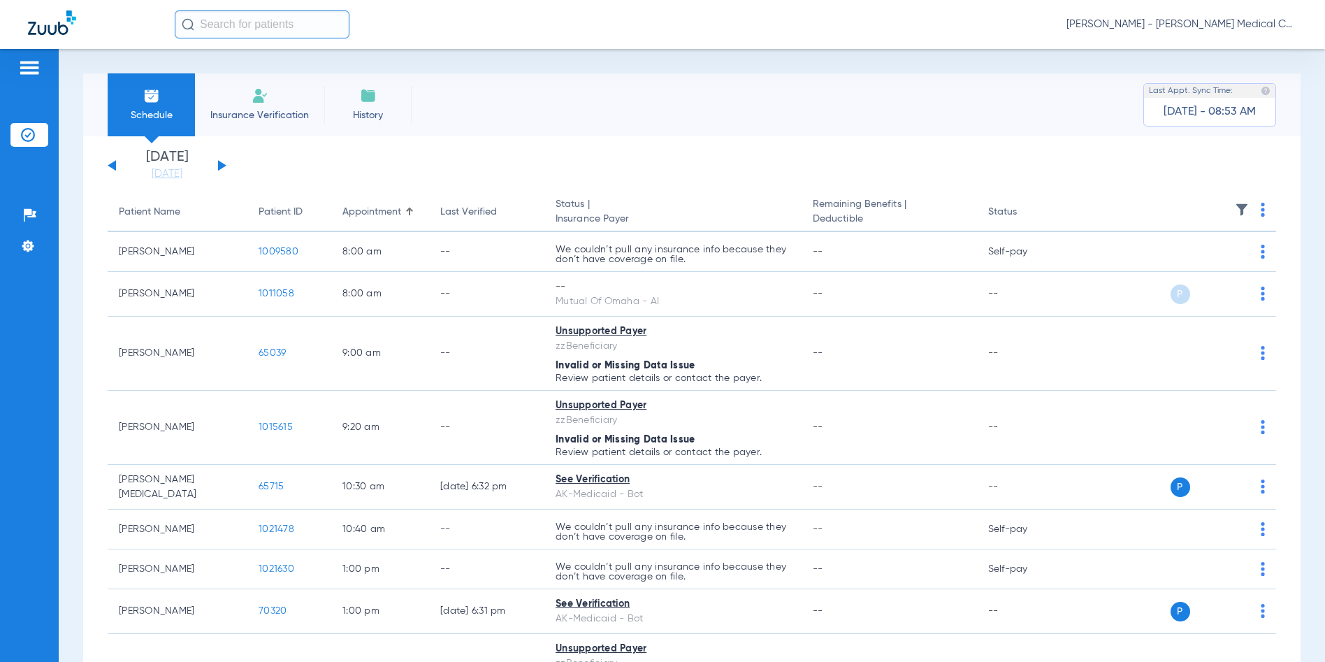
click at [224, 168] on div "Tuesday 06-17-2025 Wednesday 06-18-2025 Thursday 06-19-2025 Friday 06-20-2025 S…" at bounding box center [167, 165] width 119 height 31
click at [224, 163] on div "Tuesday 06-17-2025 Wednesday 06-18-2025 Thursday 06-19-2025 Friday 06-20-2025 S…" at bounding box center [167, 165] width 119 height 31
click at [224, 164] on div "Tuesday 06-17-2025 Wednesday 06-18-2025 Thursday 06-19-2025 Friday 06-20-2025 S…" at bounding box center [167, 165] width 119 height 31
click at [222, 164] on button at bounding box center [222, 165] width 8 height 10
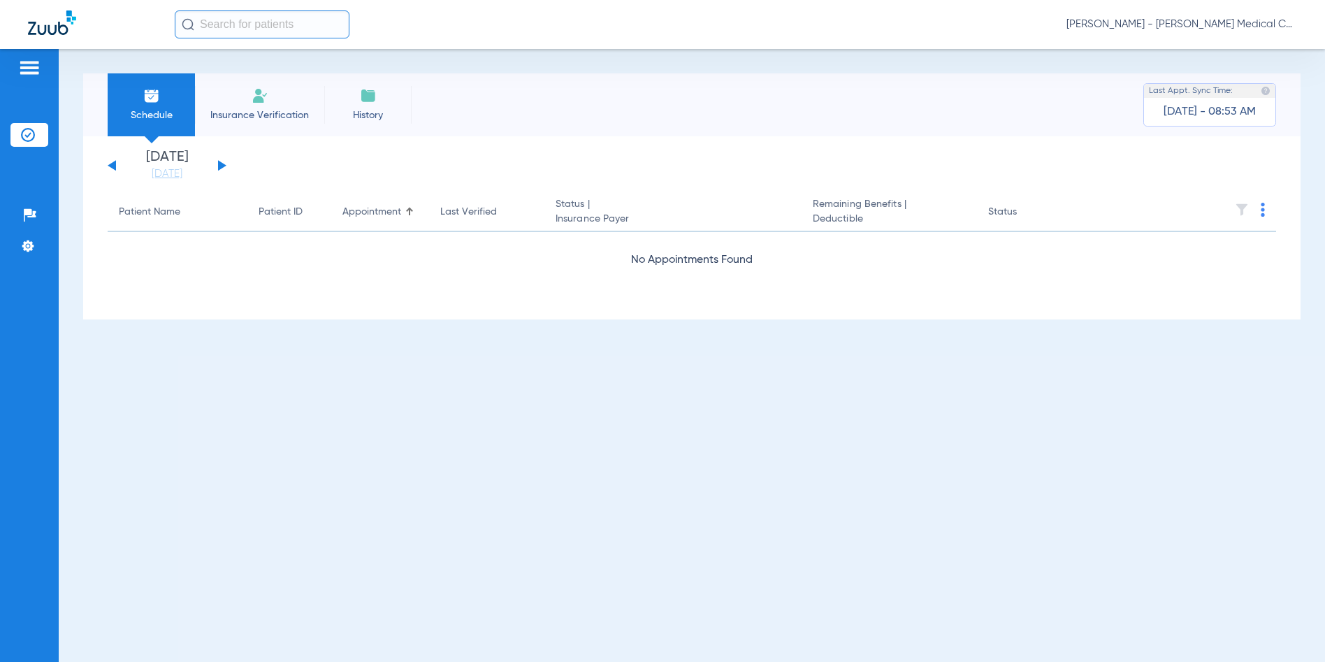
click at [222, 164] on button at bounding box center [222, 165] width 8 height 10
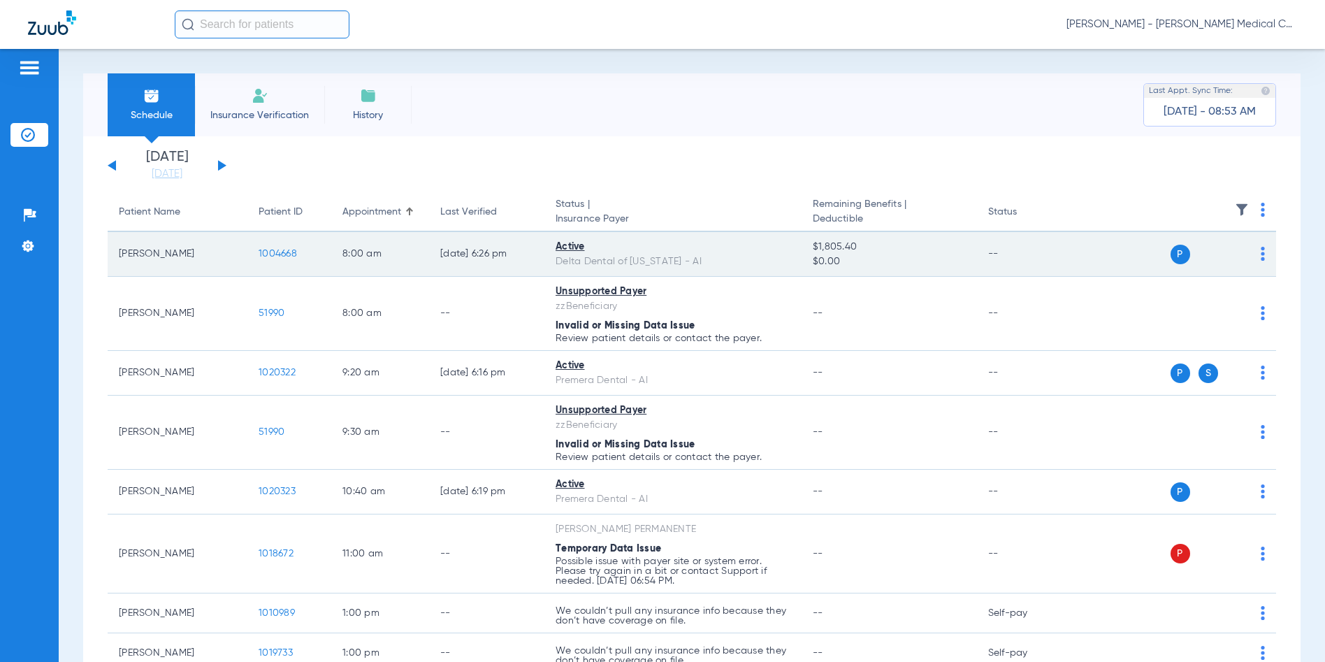
click at [279, 254] on span "1004668" at bounding box center [278, 254] width 38 height 10
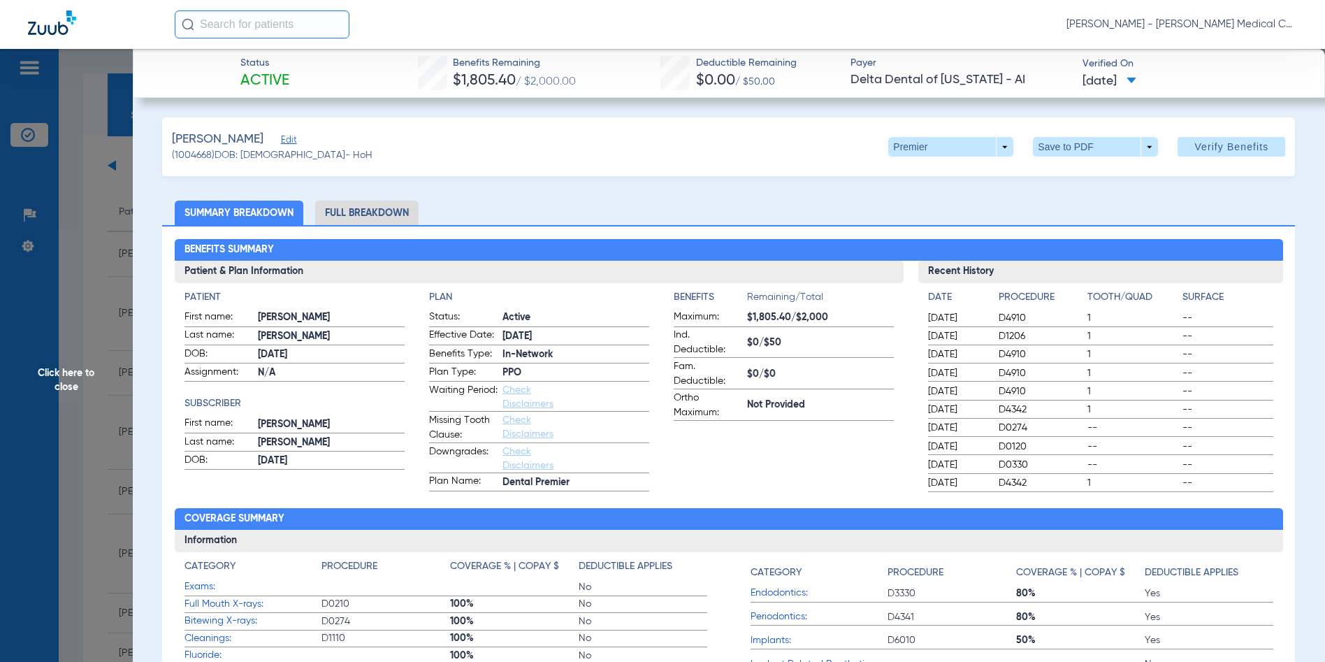
click at [64, 378] on span "Click here to close" at bounding box center [66, 380] width 133 height 662
